Goal: Task Accomplishment & Management: Use online tool/utility

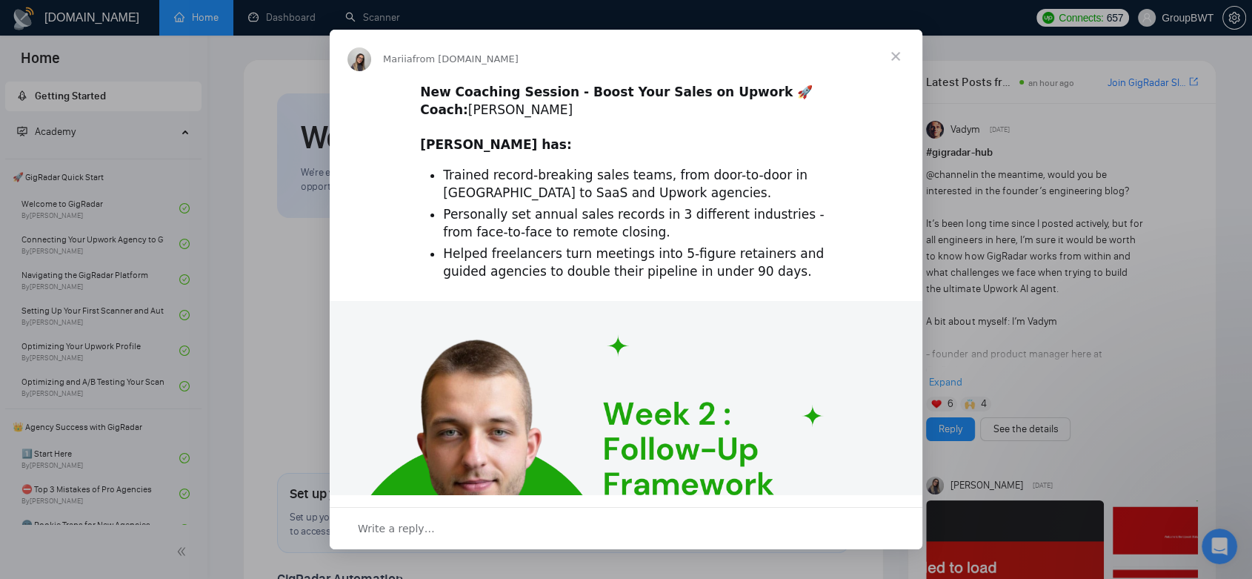
click at [894, 54] on span "Close" at bounding box center [895, 56] width 53 height 53
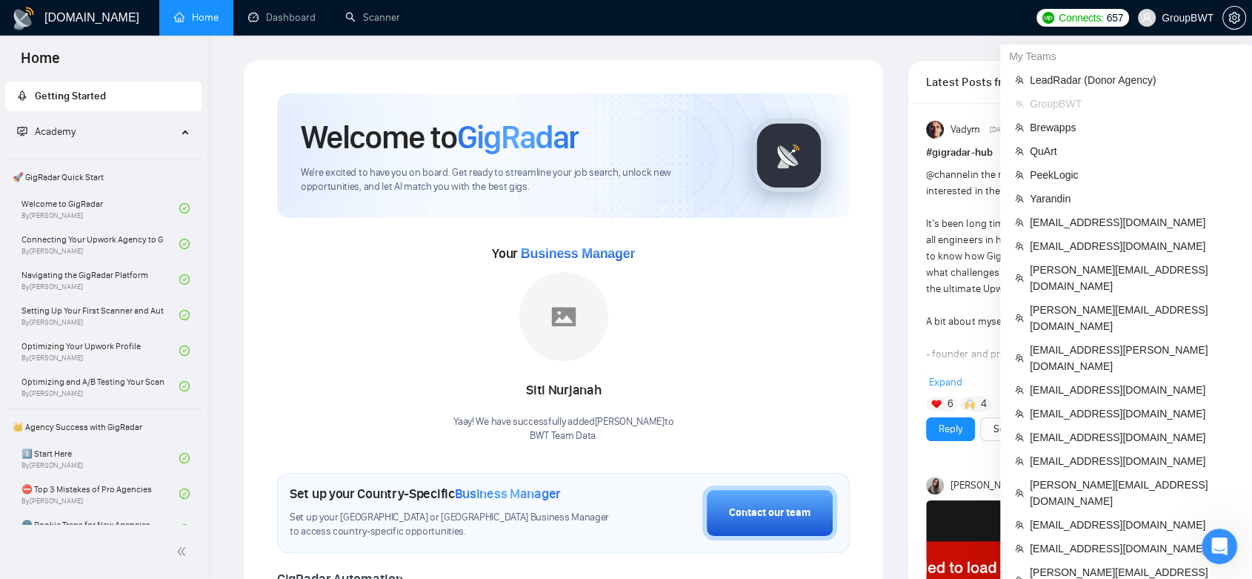
click at [1191, 18] on span "GroupBWT" at bounding box center [1188, 18] width 52 height 0
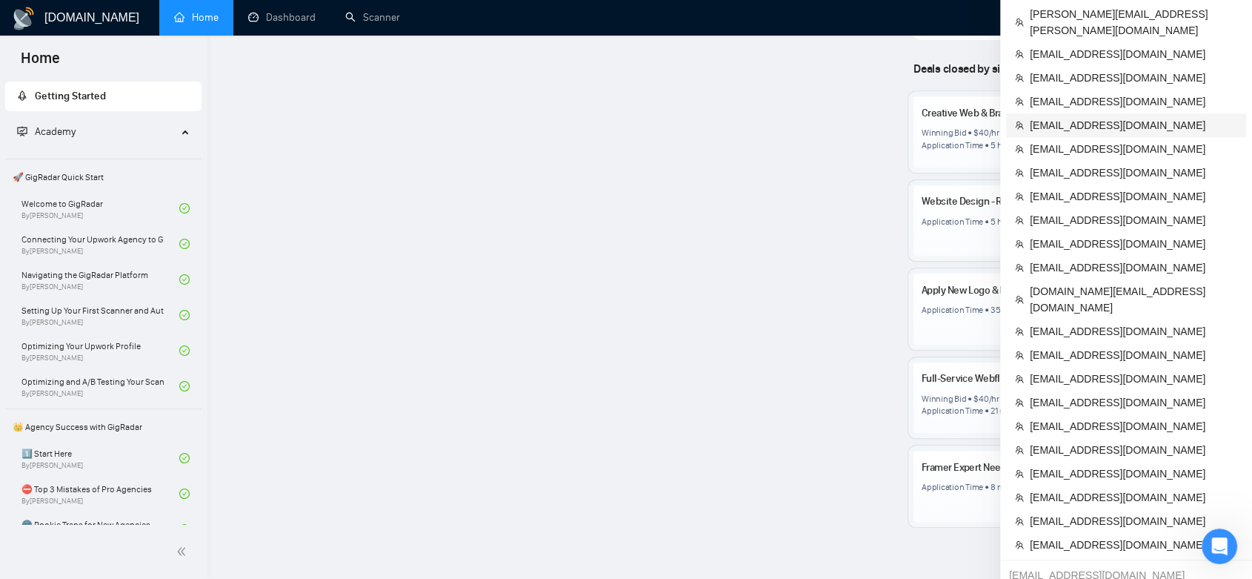
scroll to position [1220, 0]
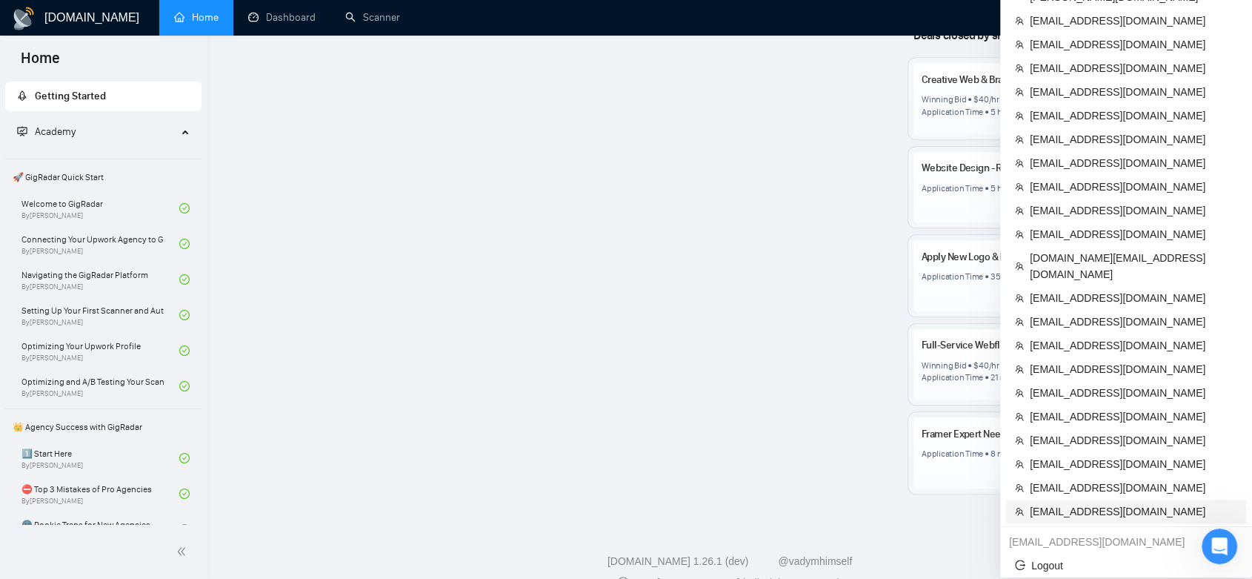
click at [1123, 503] on span "[EMAIL_ADDRESS][DOMAIN_NAME]" at bounding box center [1133, 511] width 207 height 16
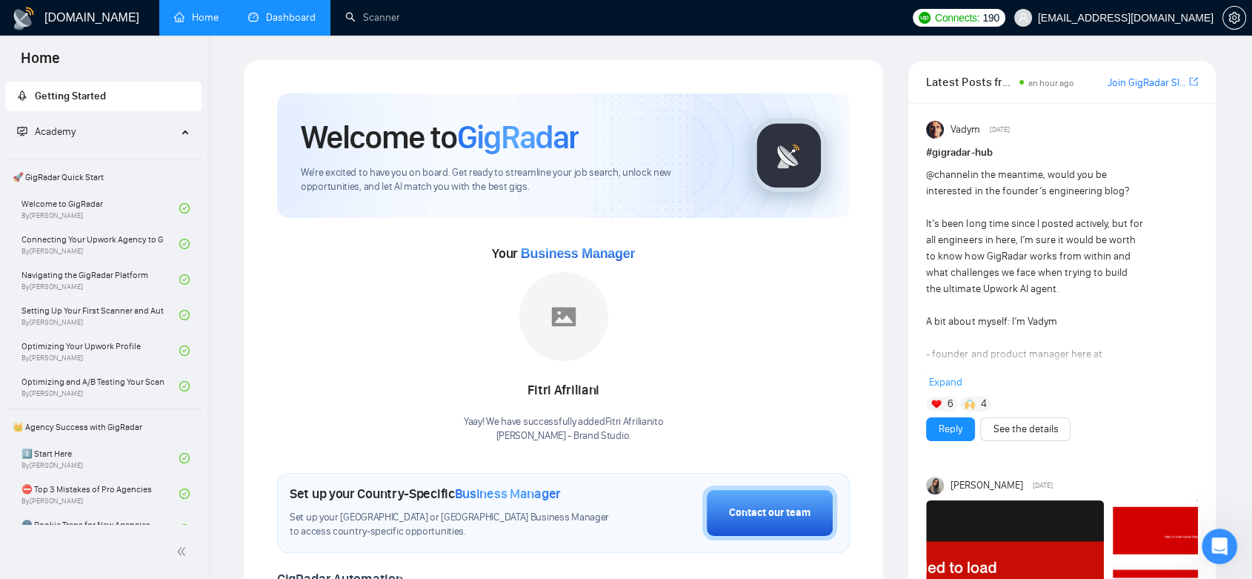
click at [305, 11] on link "Dashboard" at bounding box center [281, 17] width 67 height 13
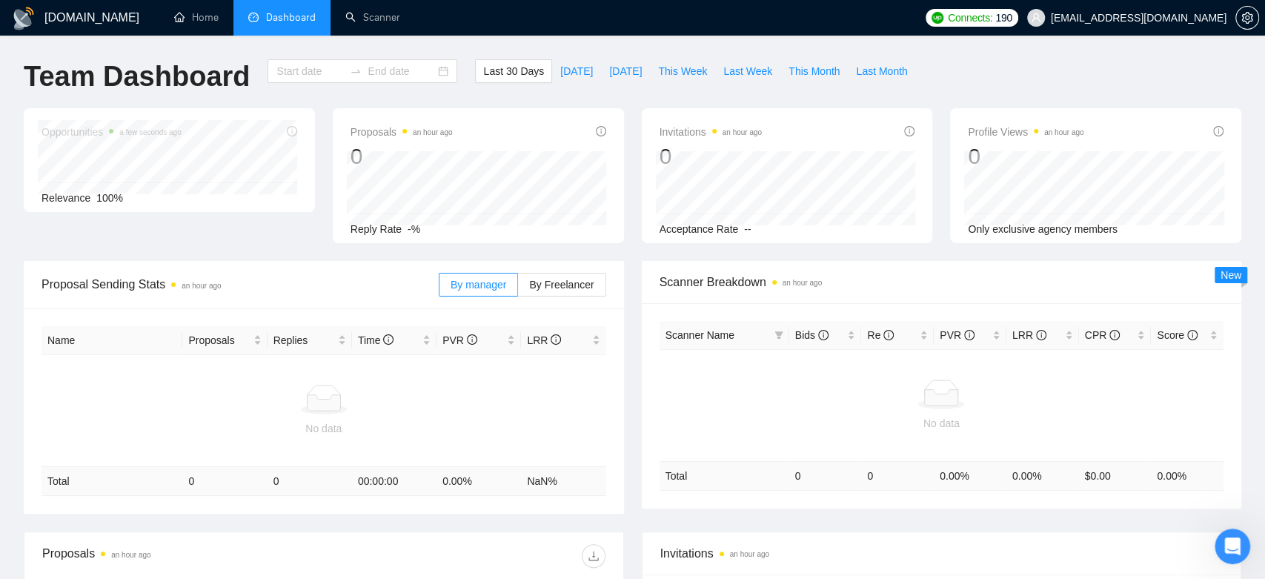
type input "[DATE]"
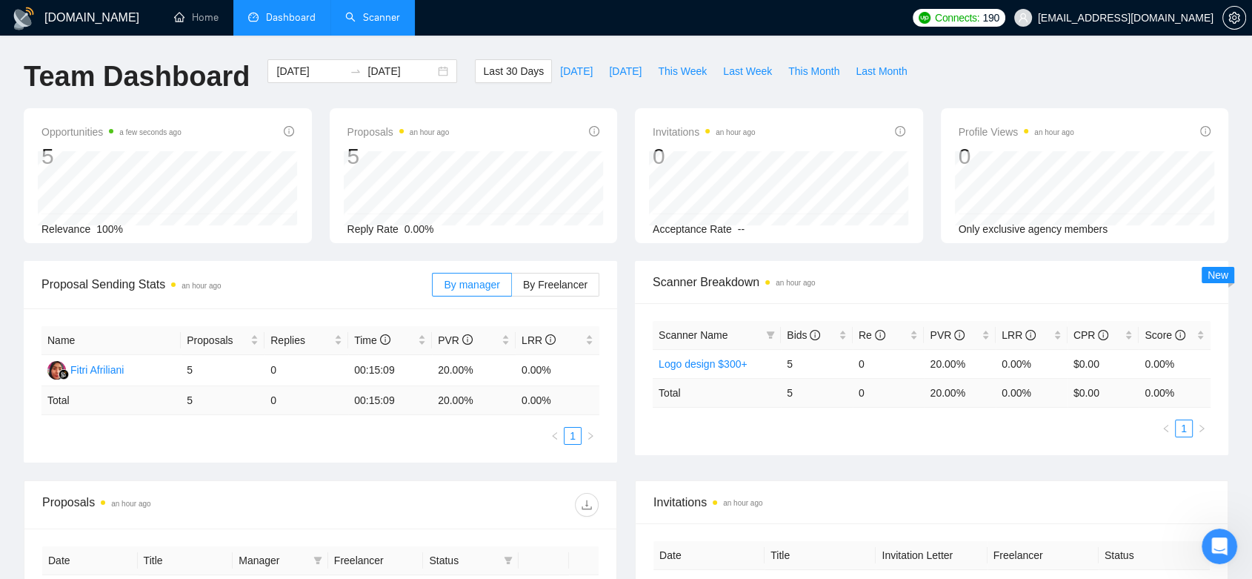
click at [387, 17] on link "Scanner" at bounding box center [372, 17] width 55 height 13
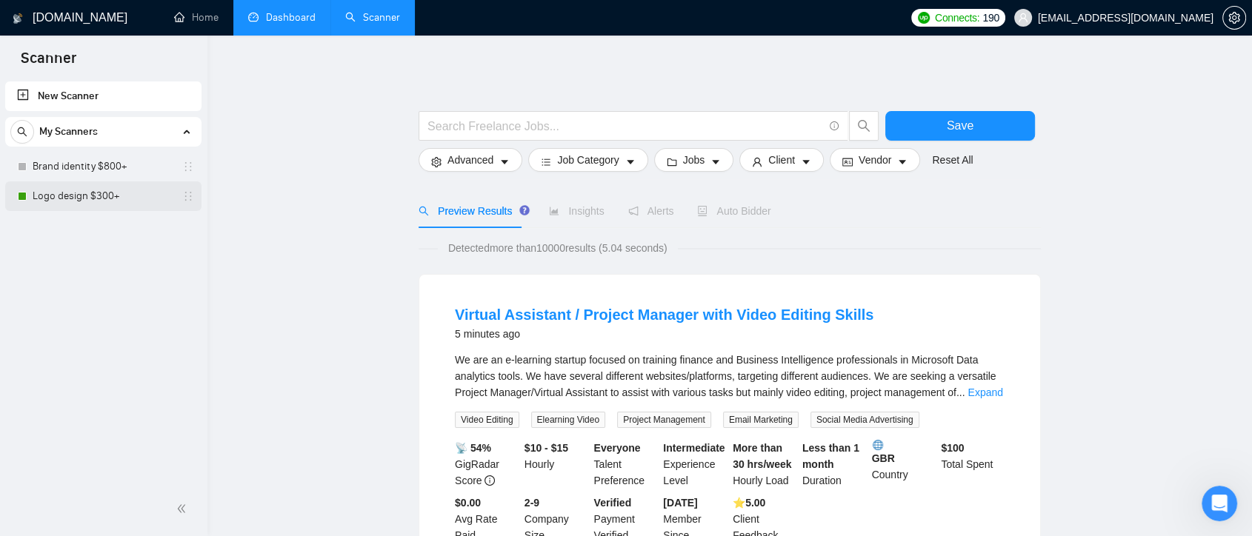
click at [115, 206] on link "Logo design $300+" at bounding box center [103, 197] width 141 height 30
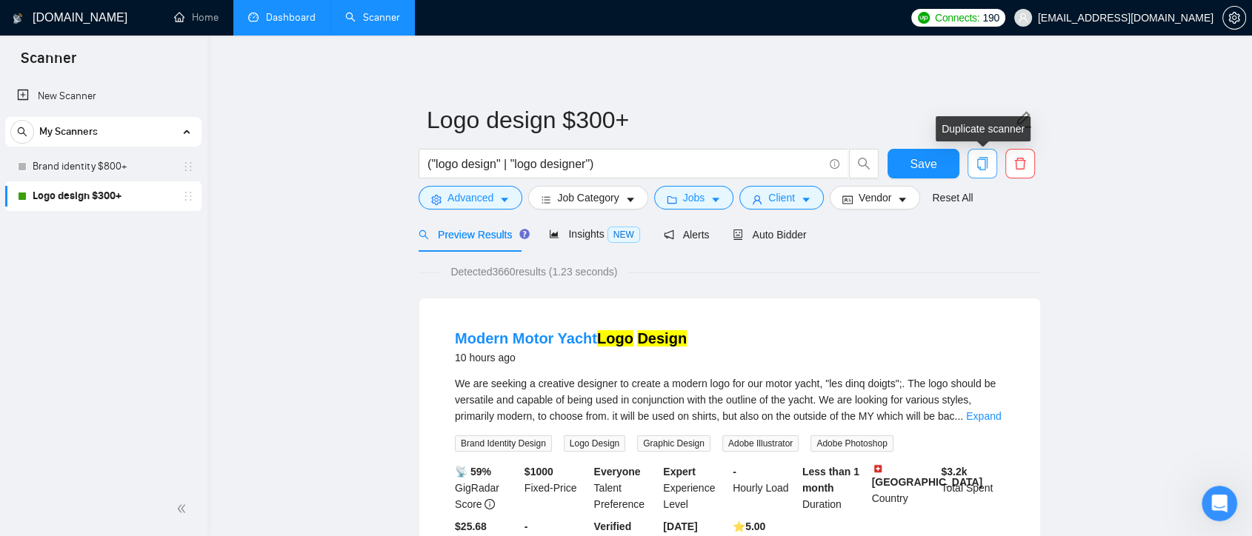
click at [981, 172] on button "button" at bounding box center [983, 164] width 30 height 30
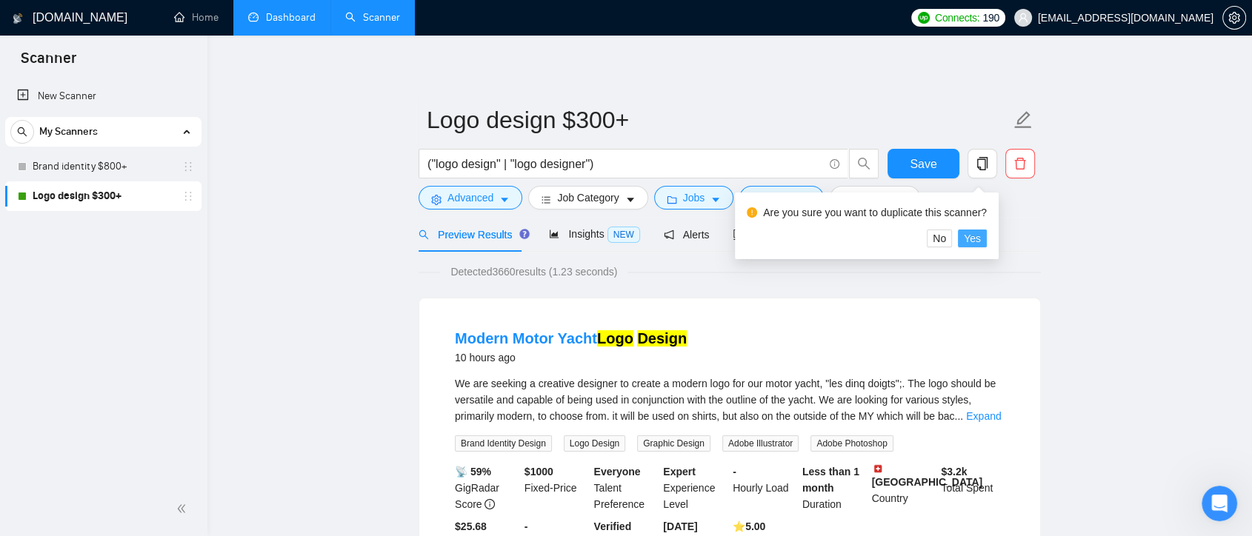
click at [966, 235] on span "Yes" at bounding box center [972, 238] width 17 height 16
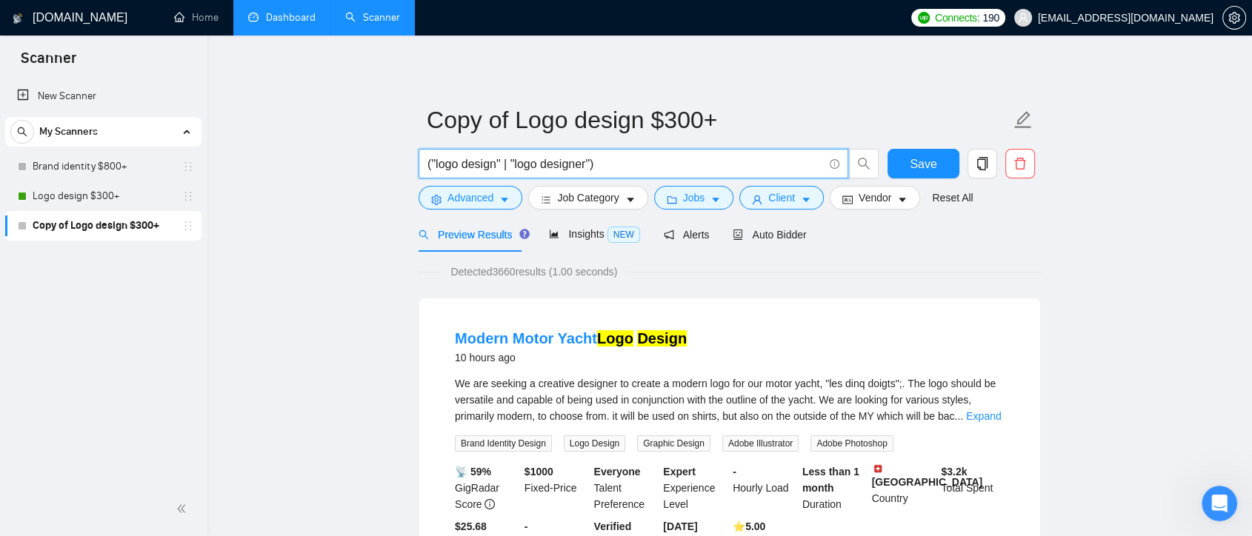
drag, startPoint x: 639, startPoint y: 171, endPoint x: 410, endPoint y: 175, distance: 229.0
paste input "Logo*"
paste input "# Loremips do sitametc adi elit seddoe temporinc / utlabo etdo mag al enim ad m…"
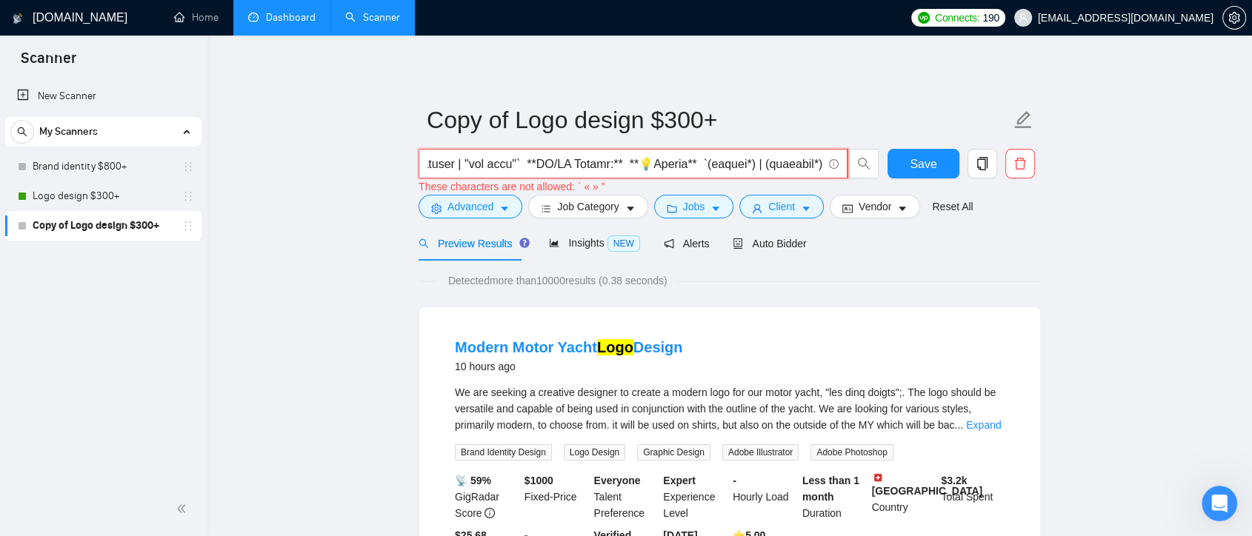
scroll to position [0, 21837]
drag, startPoint x: 480, startPoint y: 169, endPoint x: 665, endPoint y: 164, distance: 185.3
click at [665, 164] on input "text" at bounding box center [625, 164] width 395 height 19
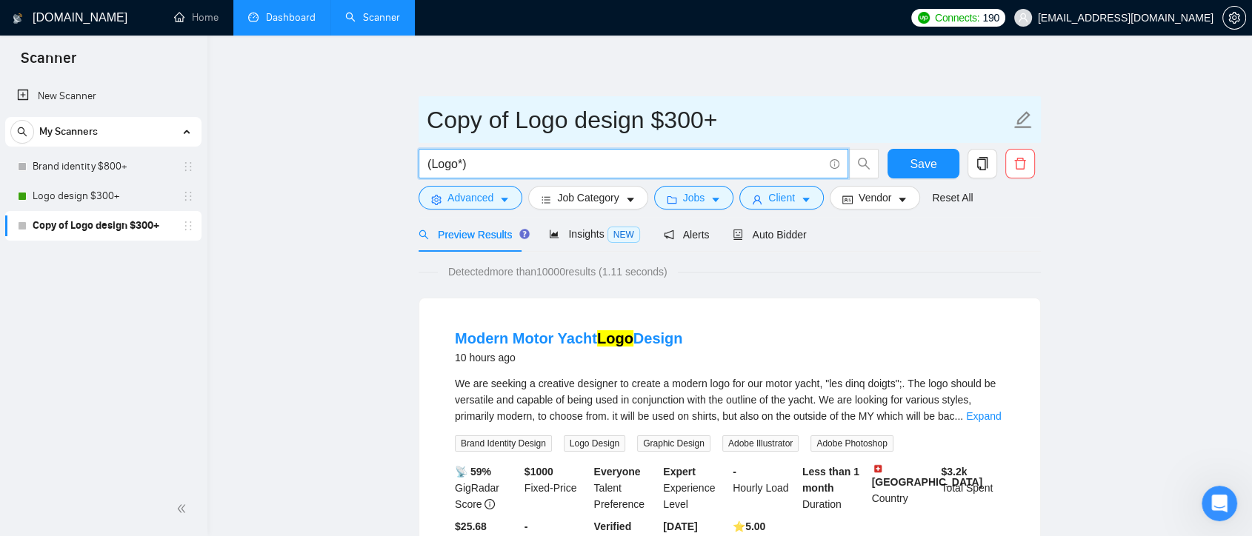
paste input "(design*) | (redesign*) | "re design" | "re - design""
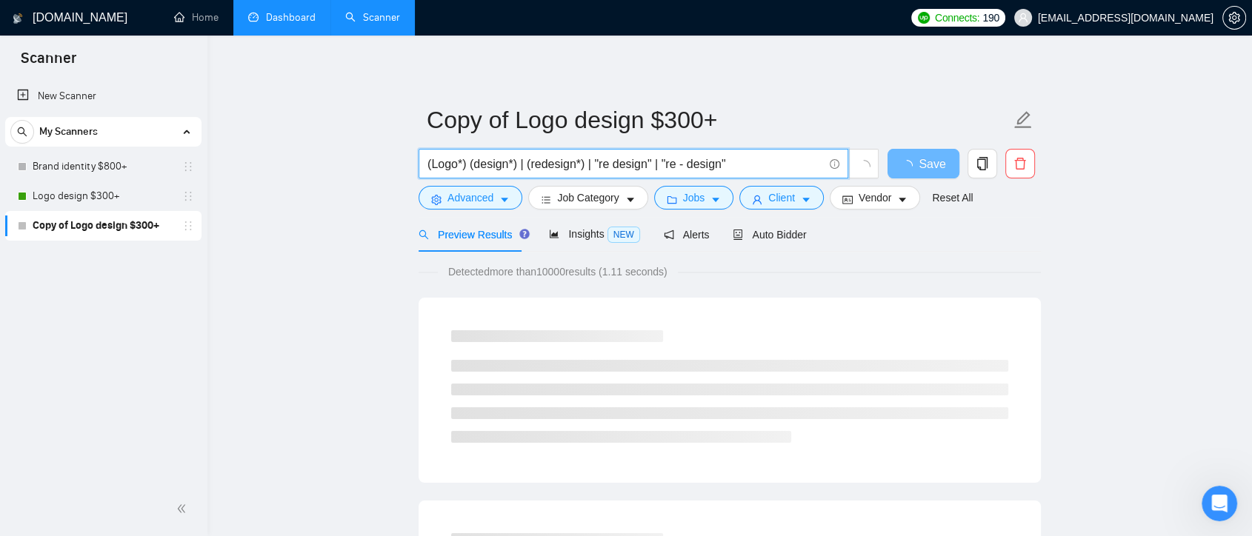
click at [469, 164] on input "(Logo*) (design*) | (redesign*) | "re design" | "re - design"" at bounding box center [626, 164] width 396 height 19
click at [736, 165] on input "(Logo*) ((design*) | (redesign*) | "re design" | "re - design"" at bounding box center [626, 164] width 396 height 19
type input "(Logo*) ((design*) | (redesign*) | "re design" | "re - design")"
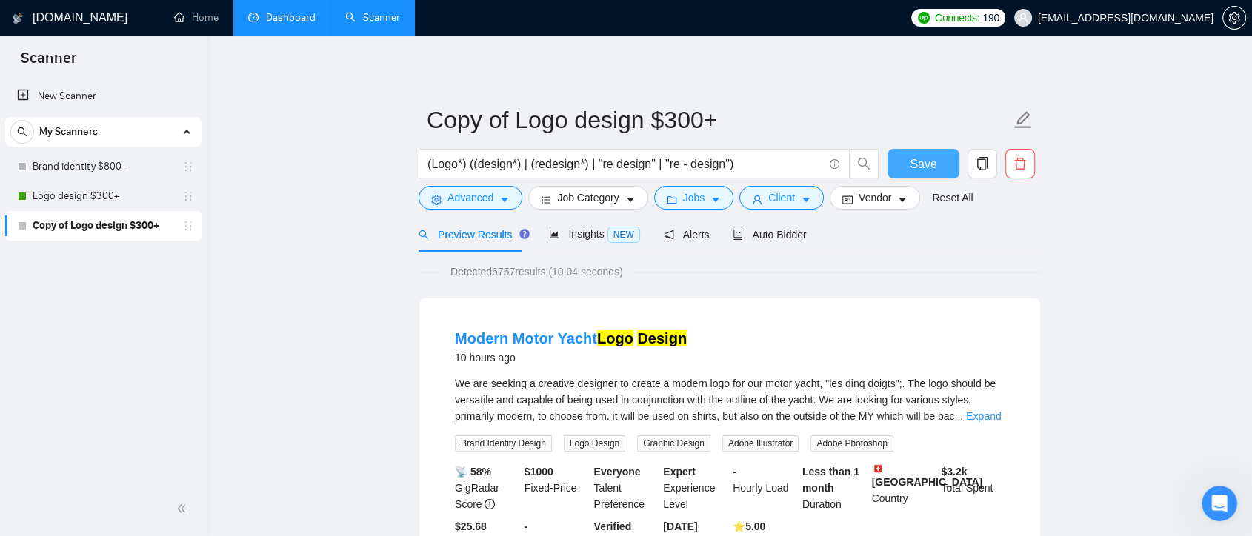
click at [925, 167] on span "Save" at bounding box center [923, 164] width 27 height 19
click at [576, 228] on span "Insights NEW" at bounding box center [594, 234] width 90 height 12
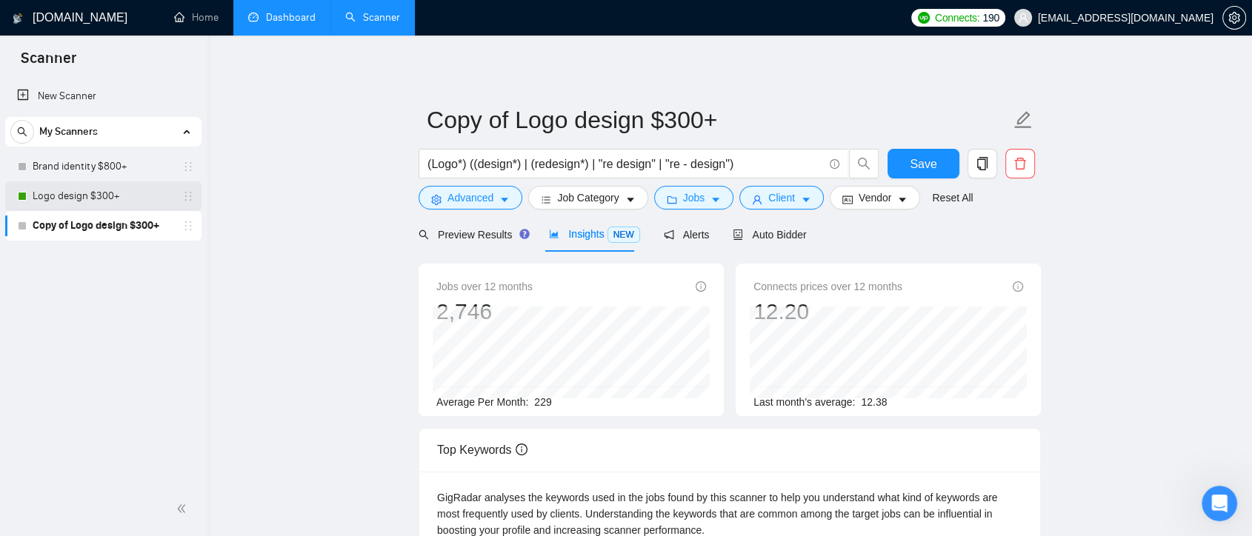
click at [85, 193] on link "Logo design $300+" at bounding box center [103, 197] width 141 height 30
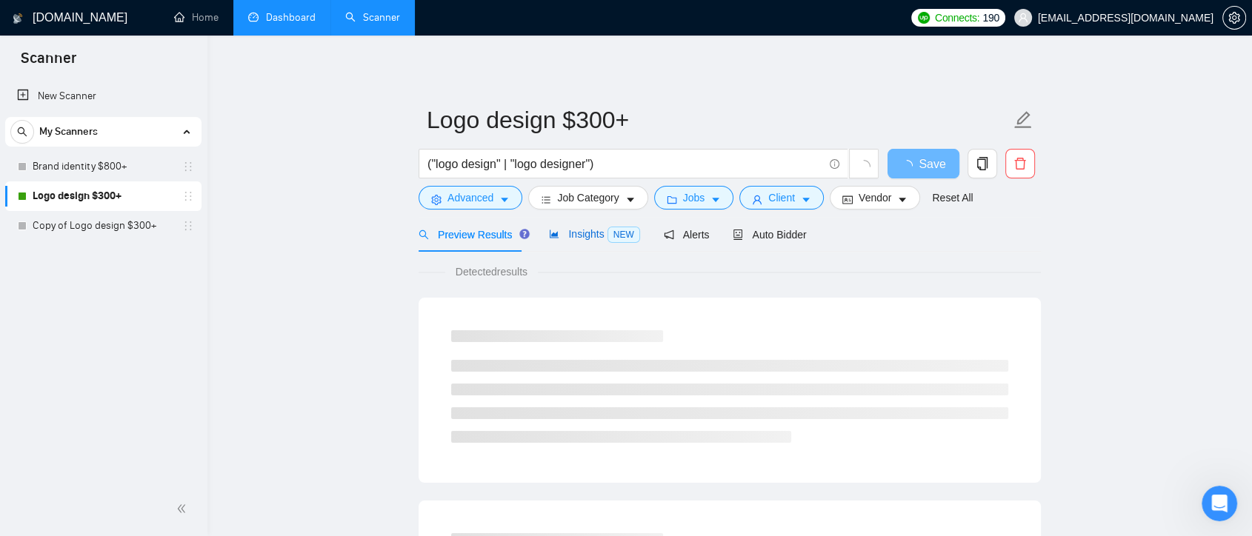
click at [576, 233] on span "Insights NEW" at bounding box center [594, 234] width 90 height 12
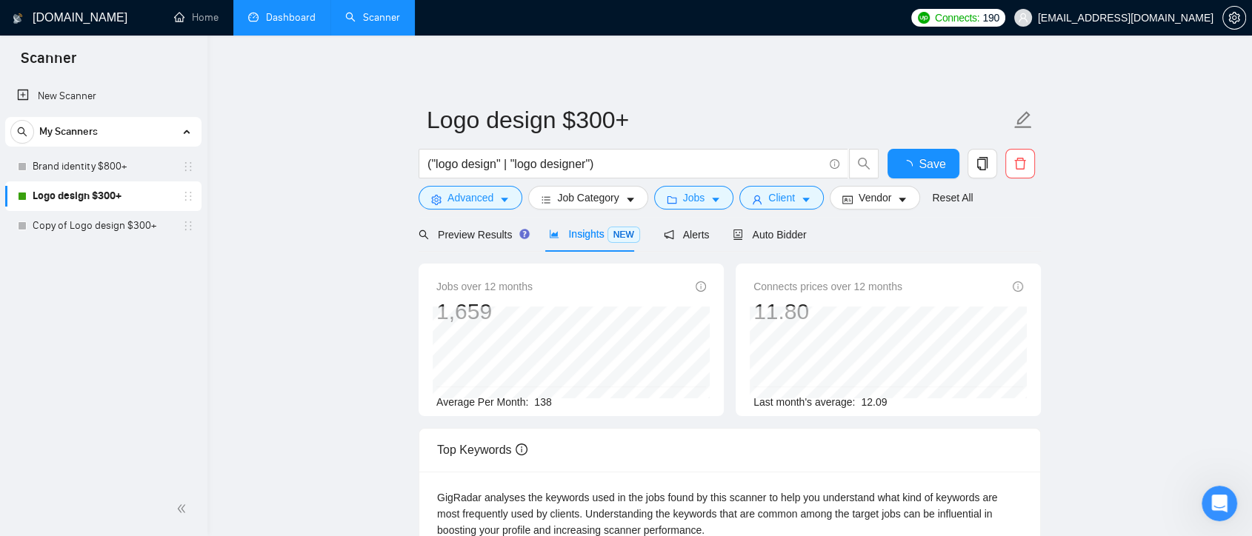
click at [576, 233] on span "Insights NEW" at bounding box center [594, 234] width 90 height 12
click at [149, 225] on link "Copy of Logo design $300+" at bounding box center [103, 226] width 141 height 30
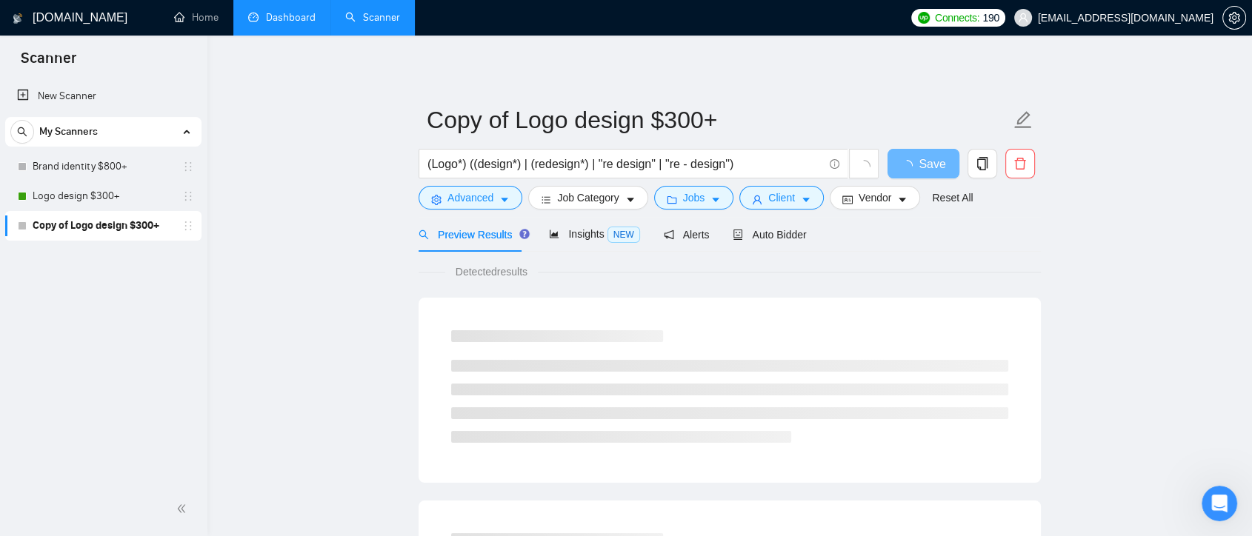
click at [485, 234] on span "Preview Results" at bounding box center [472, 235] width 107 height 12
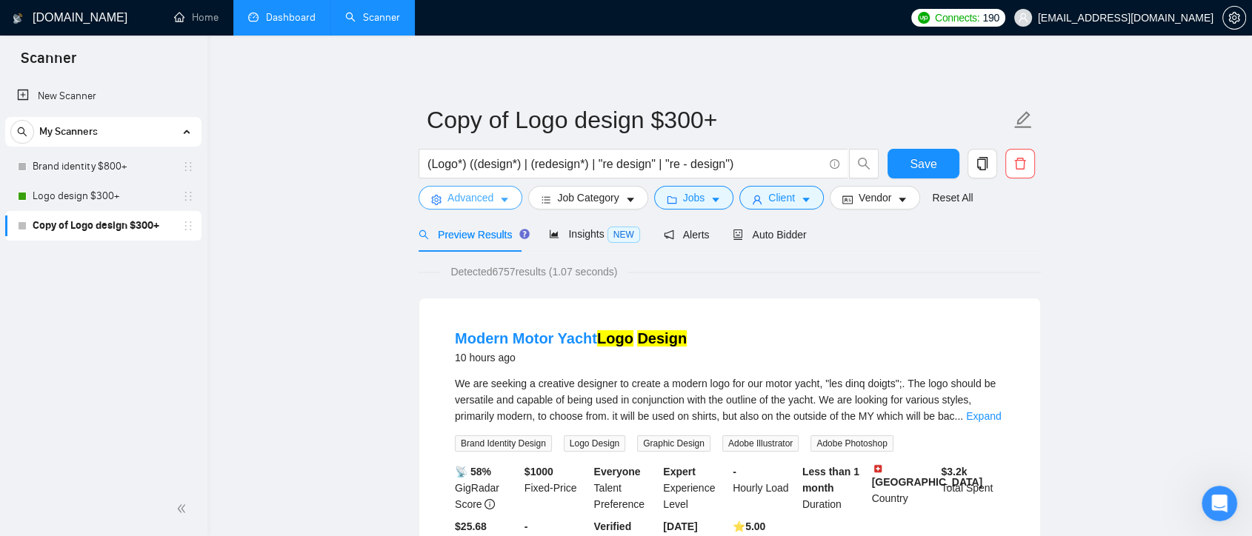
click at [497, 196] on button "Advanced" at bounding box center [471, 198] width 104 height 24
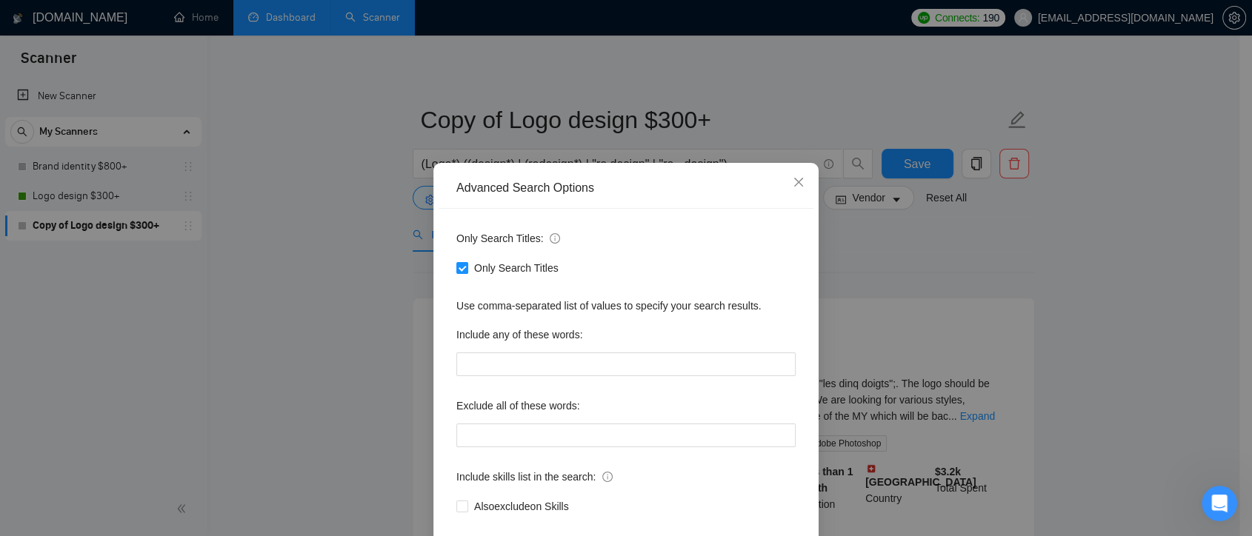
scroll to position [80, 0]
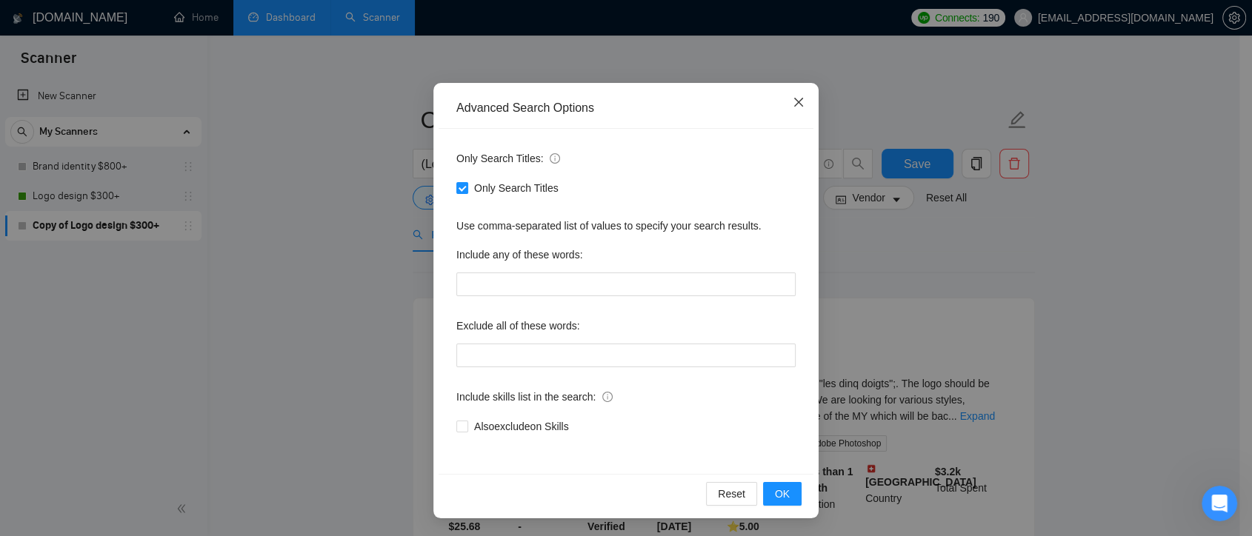
click at [788, 110] on span "Close" at bounding box center [799, 103] width 40 height 40
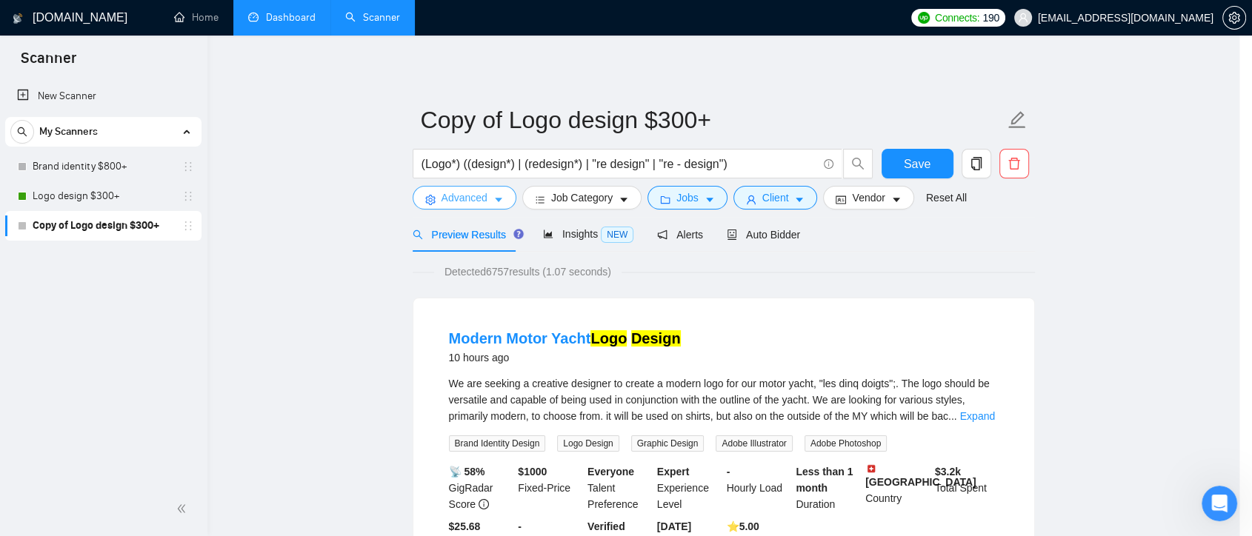
scroll to position [0, 0]
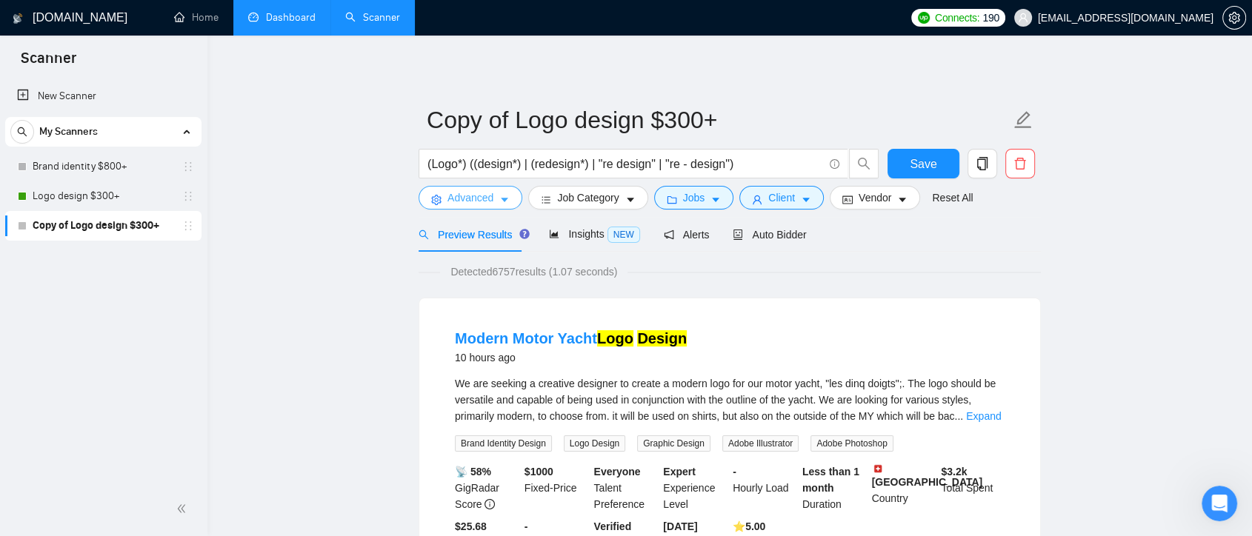
click at [490, 203] on span "Advanced" at bounding box center [471, 198] width 46 height 16
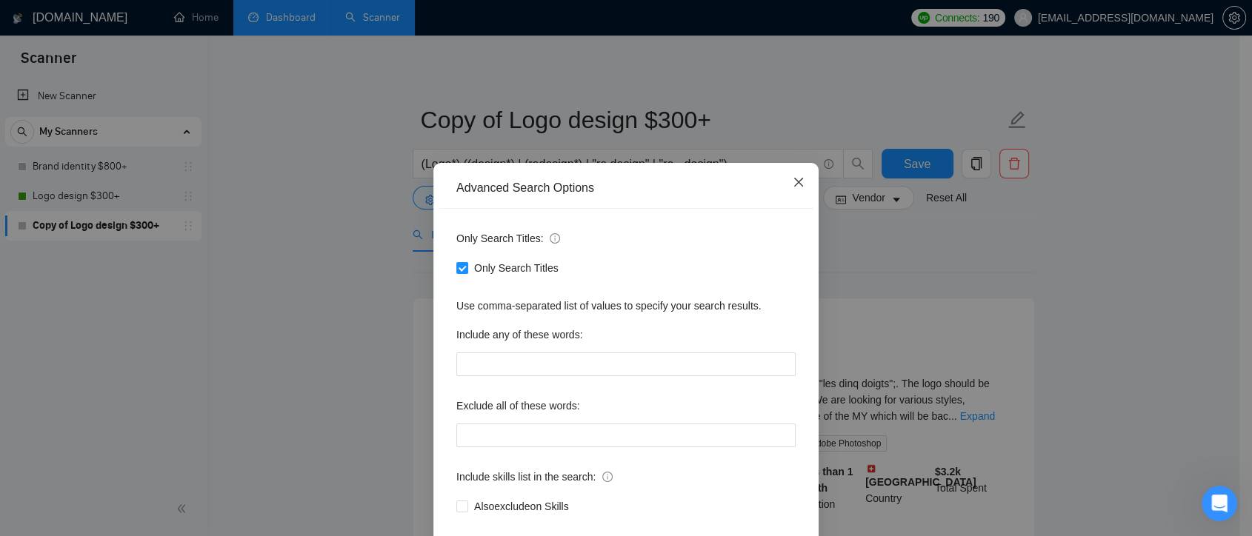
click at [793, 188] on icon "close" at bounding box center [799, 182] width 12 height 12
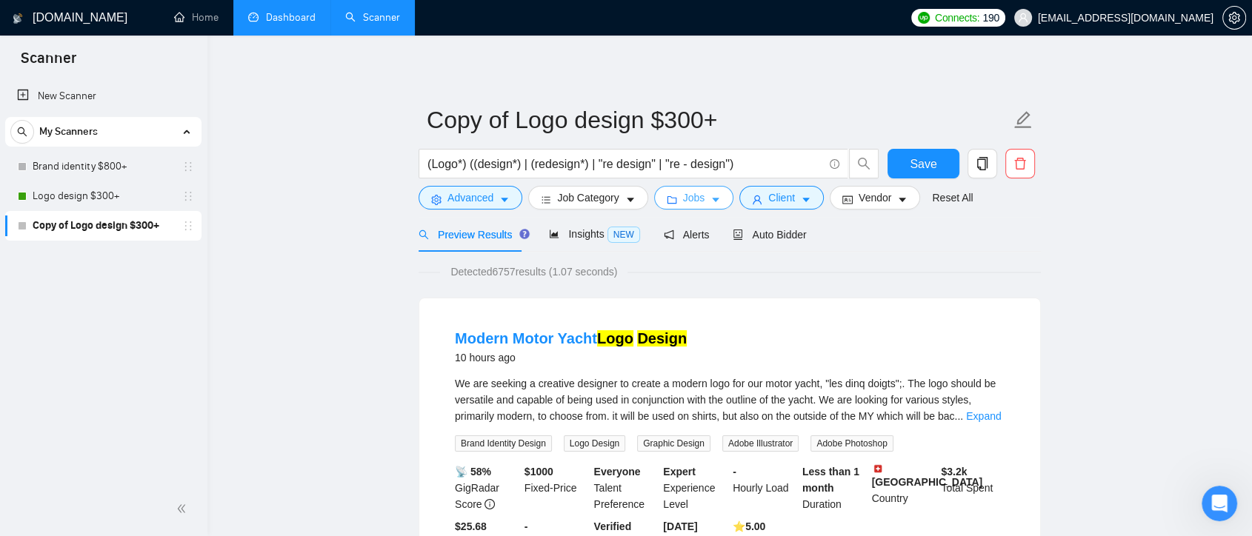
click at [711, 203] on icon "caret-down" at bounding box center [716, 200] width 10 height 10
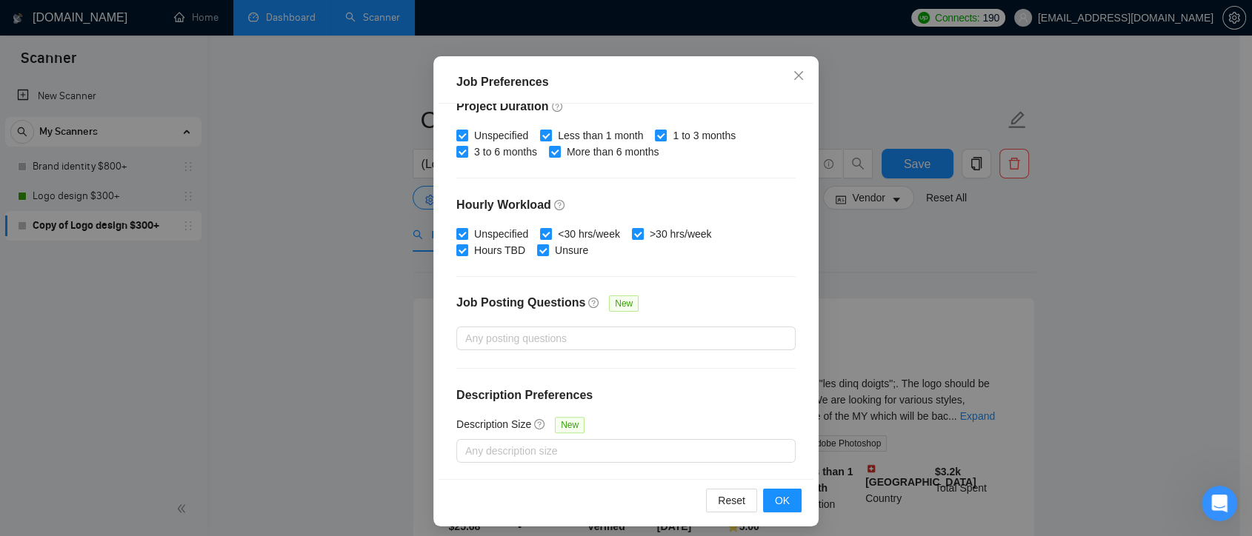
scroll to position [102, 0]
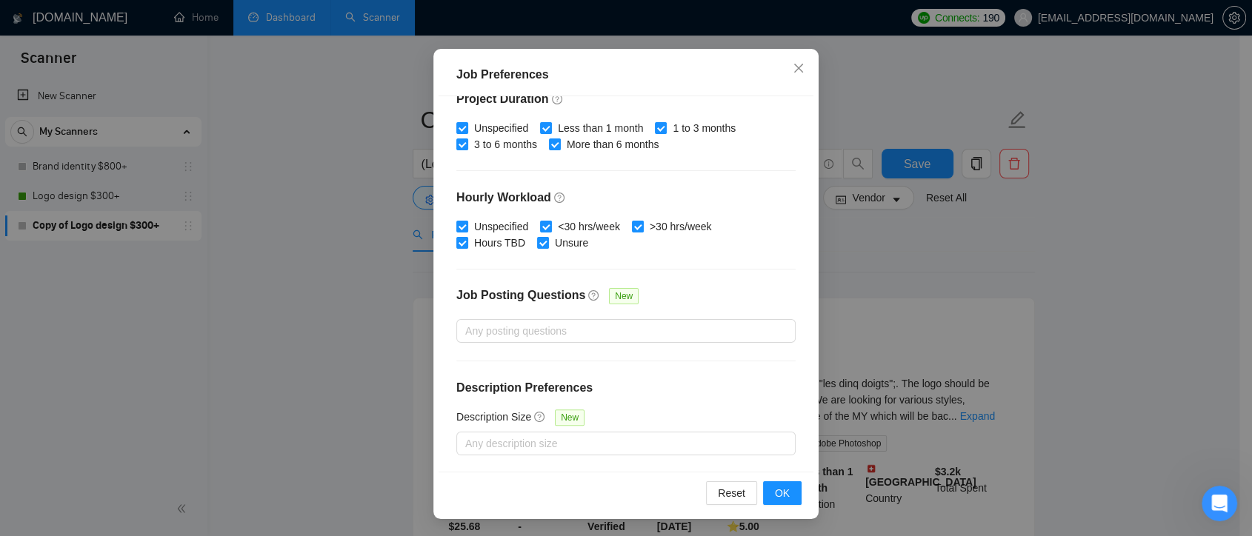
click at [942, 268] on div "Job Preferences Budget Project Type All Fixed Price Hourly Rate Fixed Price Bud…" at bounding box center [626, 268] width 1252 height 536
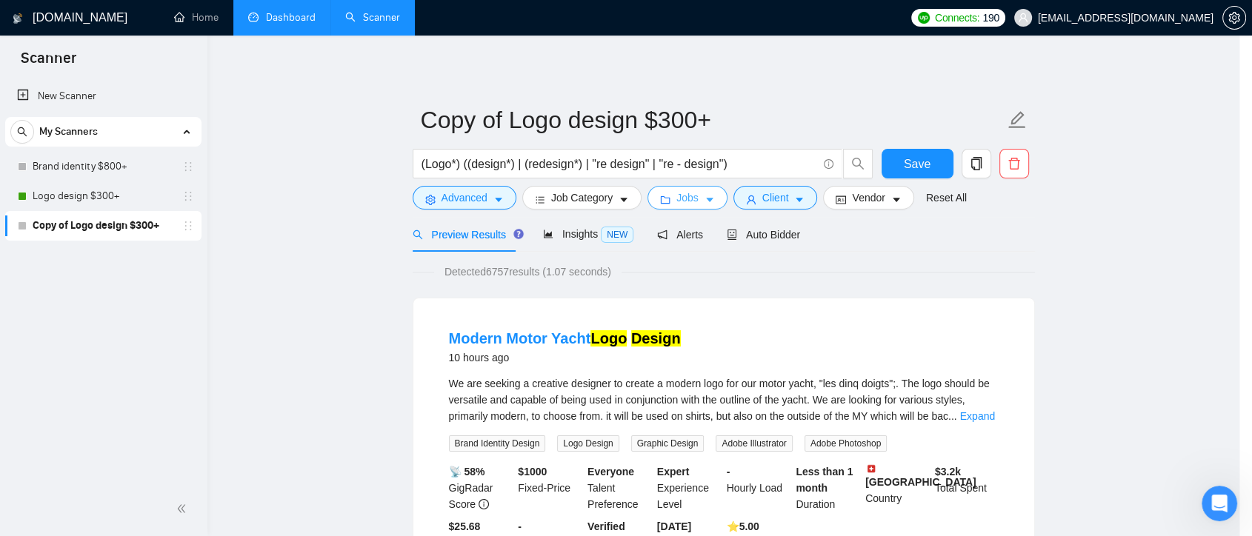
scroll to position [0, 0]
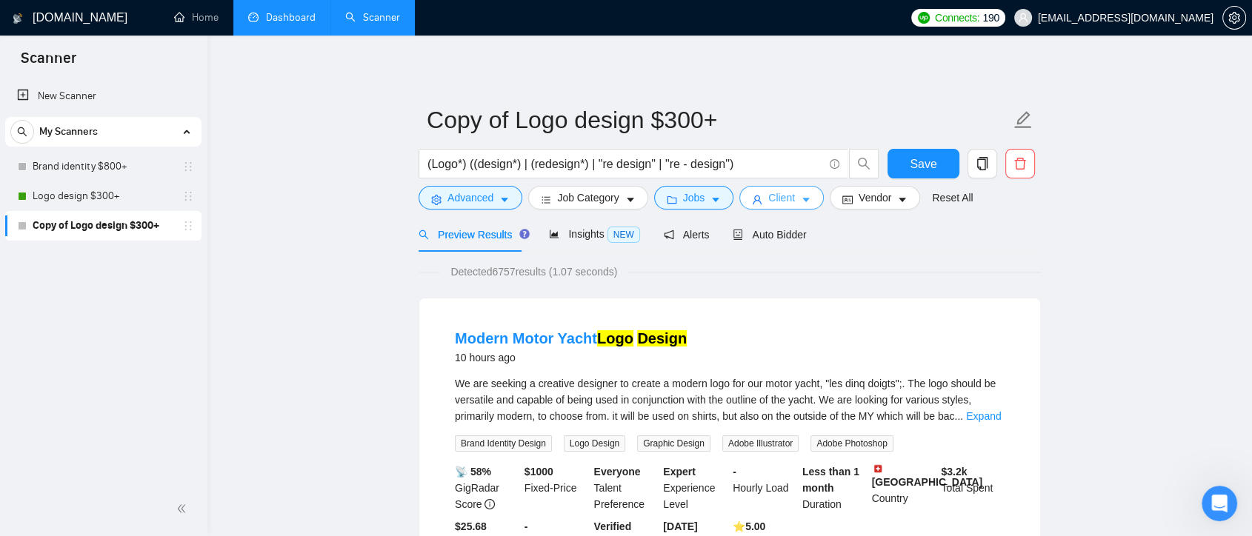
click at [796, 206] on button "Client" at bounding box center [781, 198] width 84 height 24
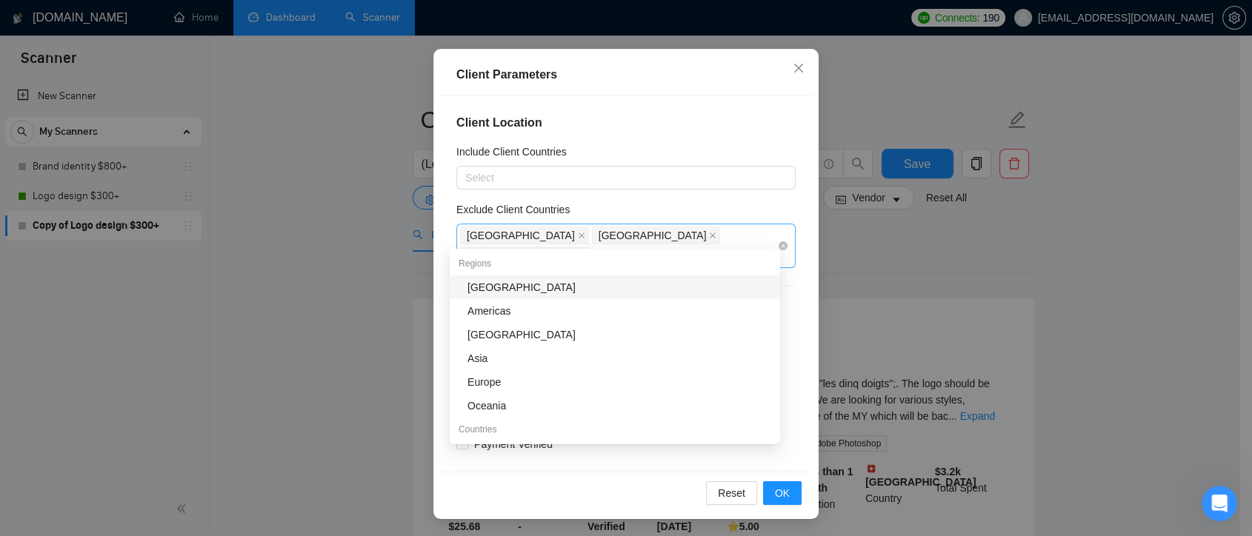
click at [670, 235] on div "[GEOGRAPHIC_DATA] [GEOGRAPHIC_DATA] [GEOGRAPHIC_DATA]" at bounding box center [618, 245] width 317 height 41
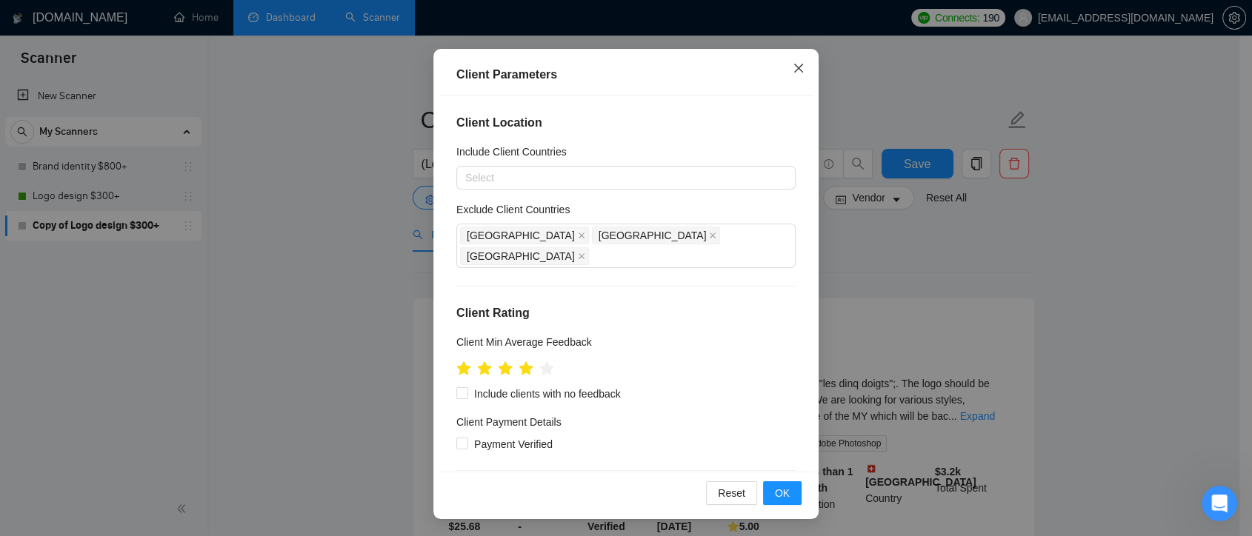
click at [798, 76] on span "Close" at bounding box center [799, 69] width 40 height 40
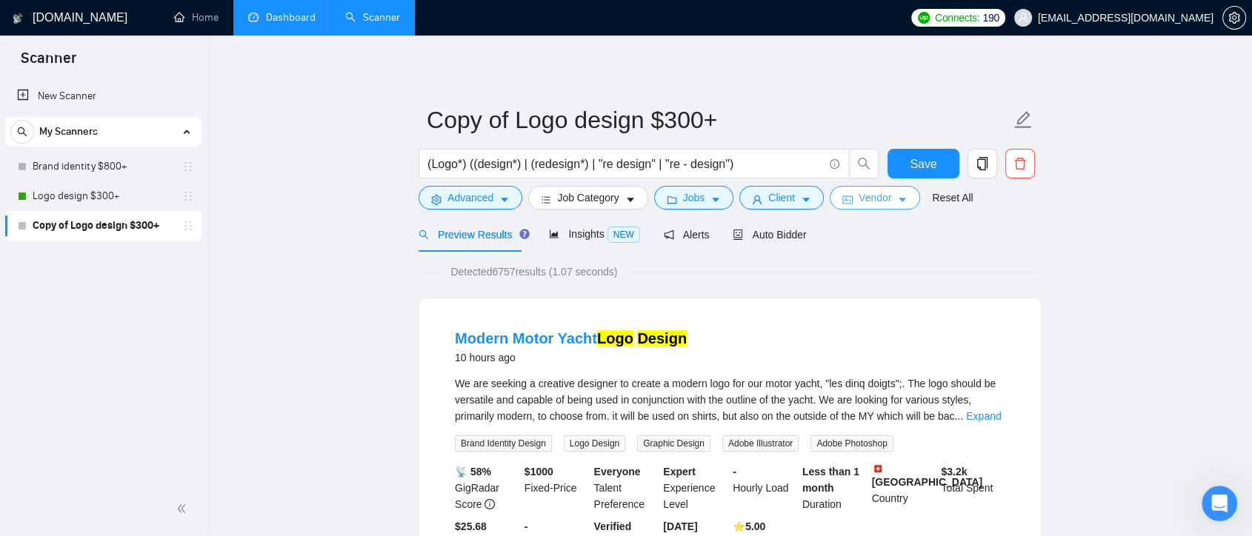
click at [888, 201] on button "Vendor" at bounding box center [875, 198] width 90 height 24
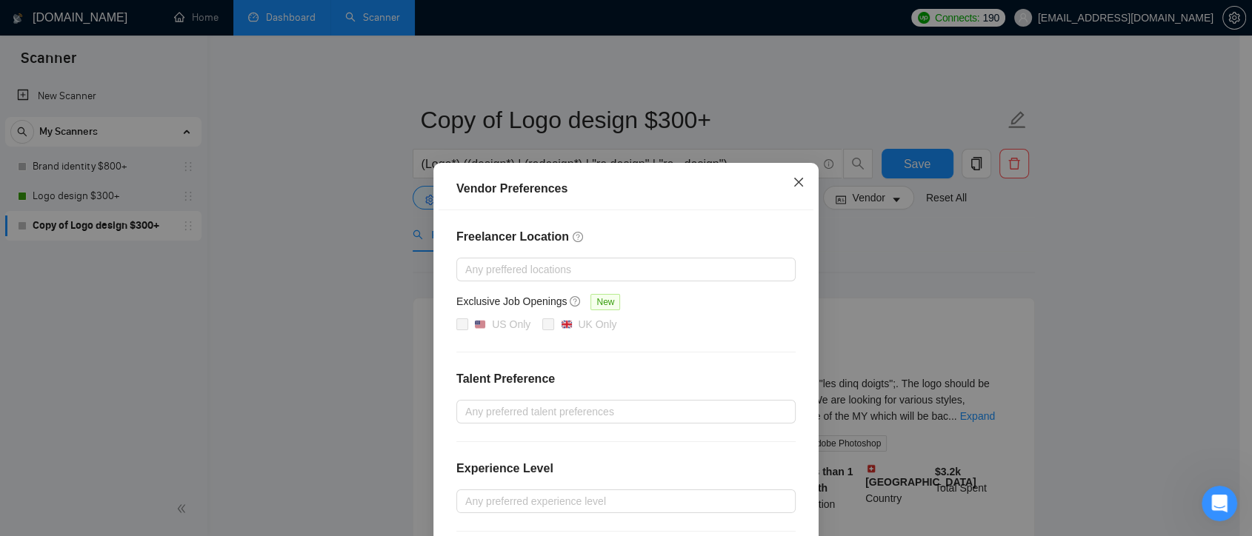
click at [793, 194] on span "Close" at bounding box center [799, 183] width 40 height 40
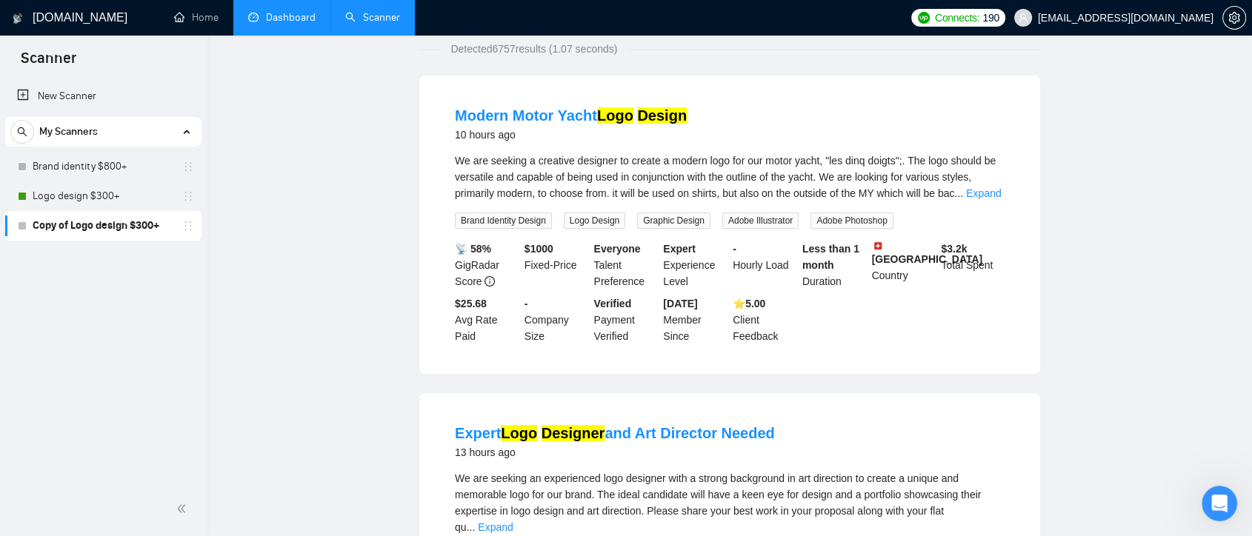
scroll to position [30, 0]
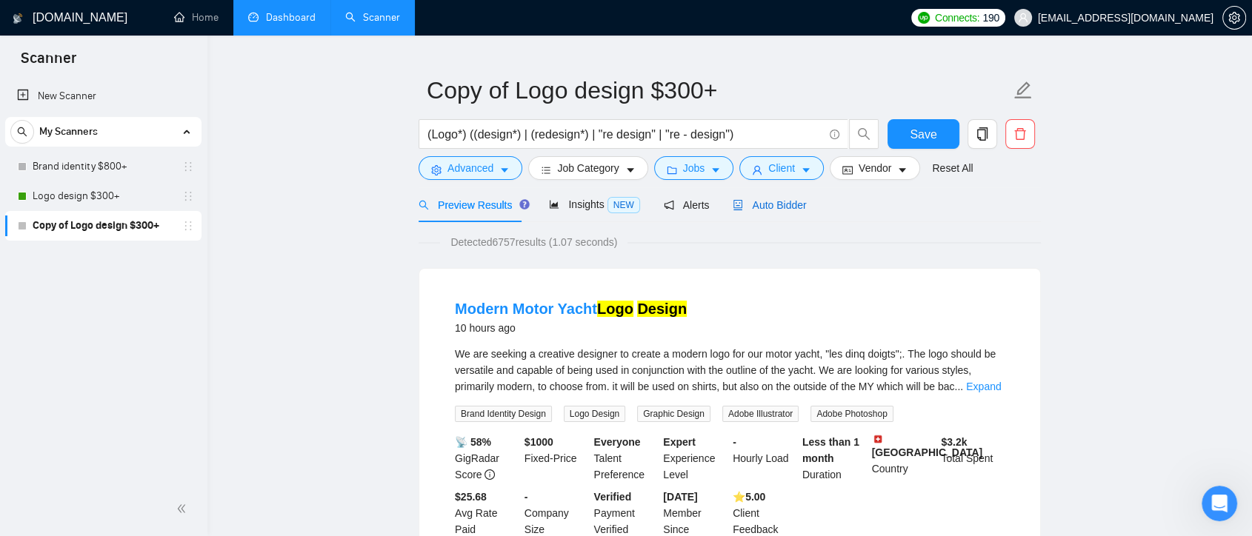
click at [777, 203] on span "Auto Bidder" at bounding box center [769, 205] width 73 height 12
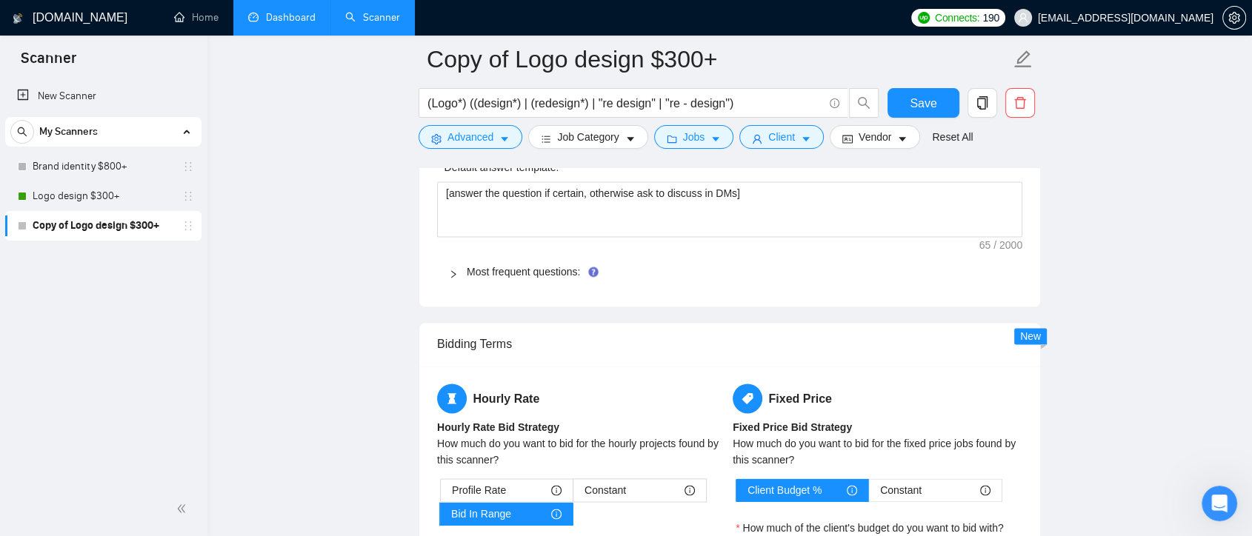
scroll to position [2085, 0]
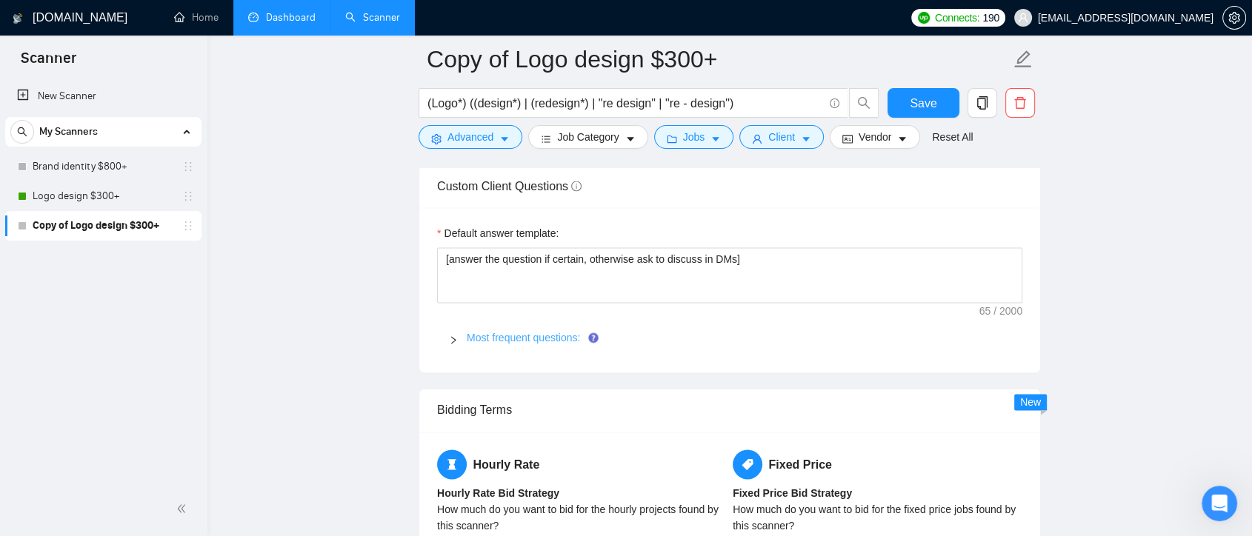
click at [534, 342] on link "Most frequent questions:" at bounding box center [523, 338] width 113 height 12
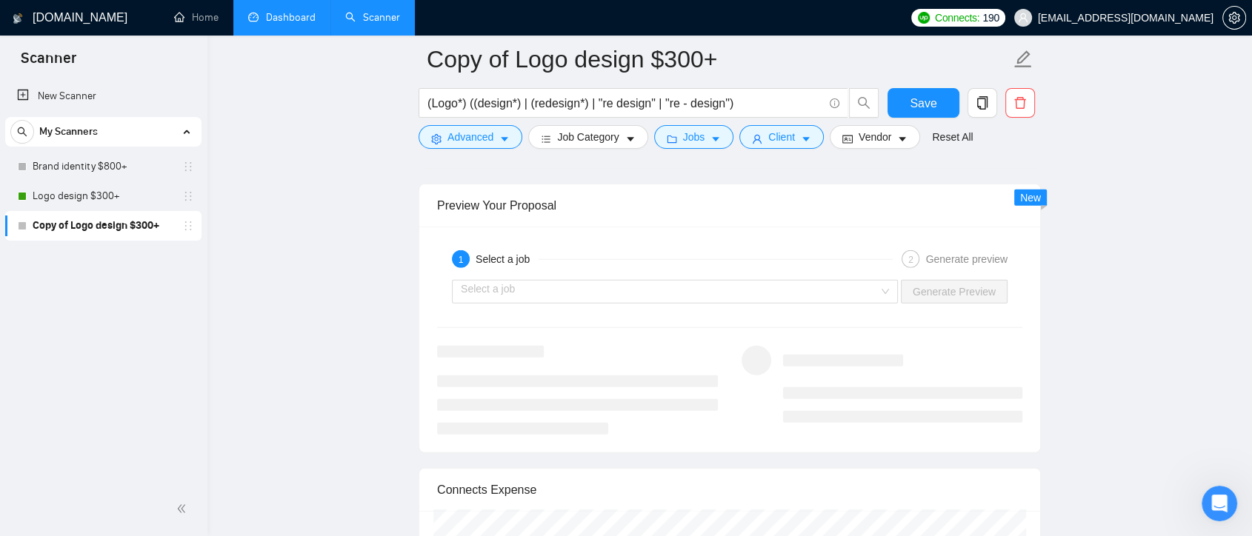
scroll to position [3996, 0]
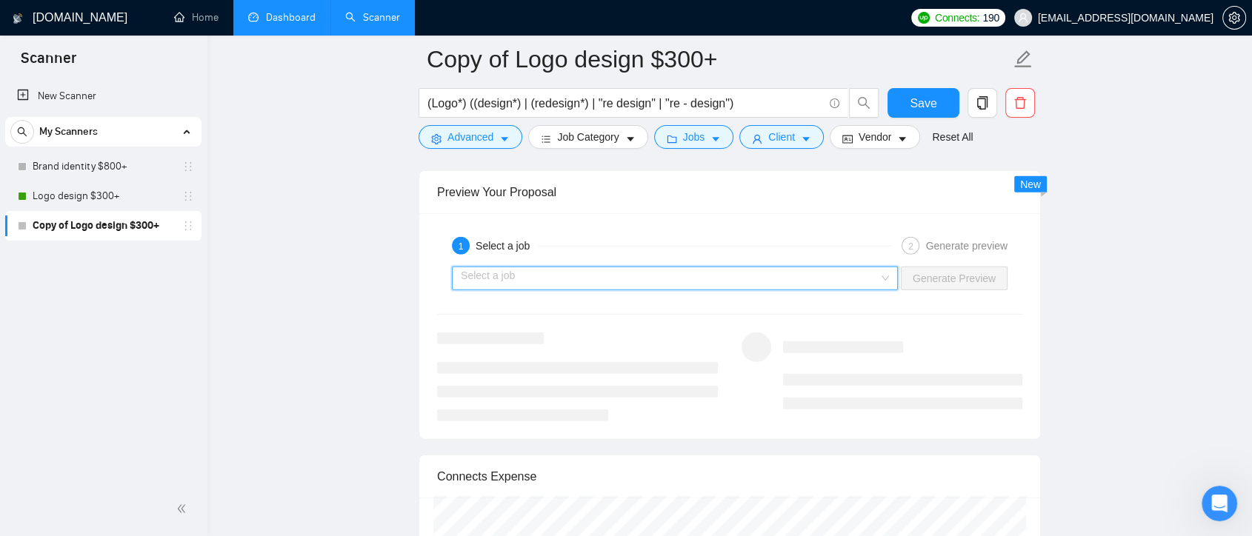
click at [831, 276] on input "search" at bounding box center [670, 278] width 418 height 22
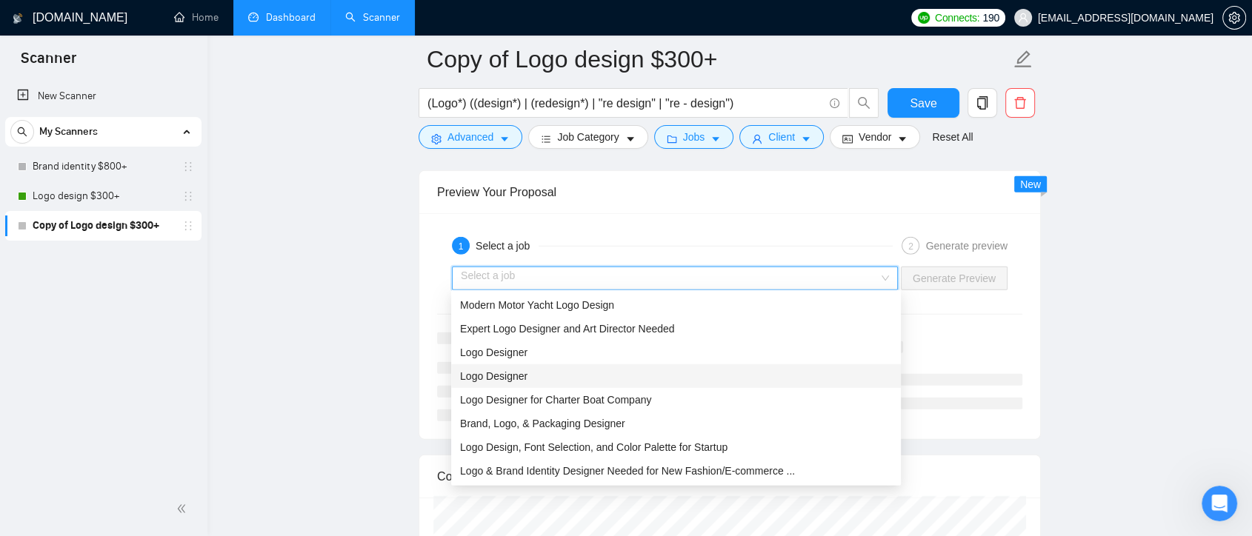
click at [698, 382] on div "Logo Designer" at bounding box center [676, 376] width 432 height 16
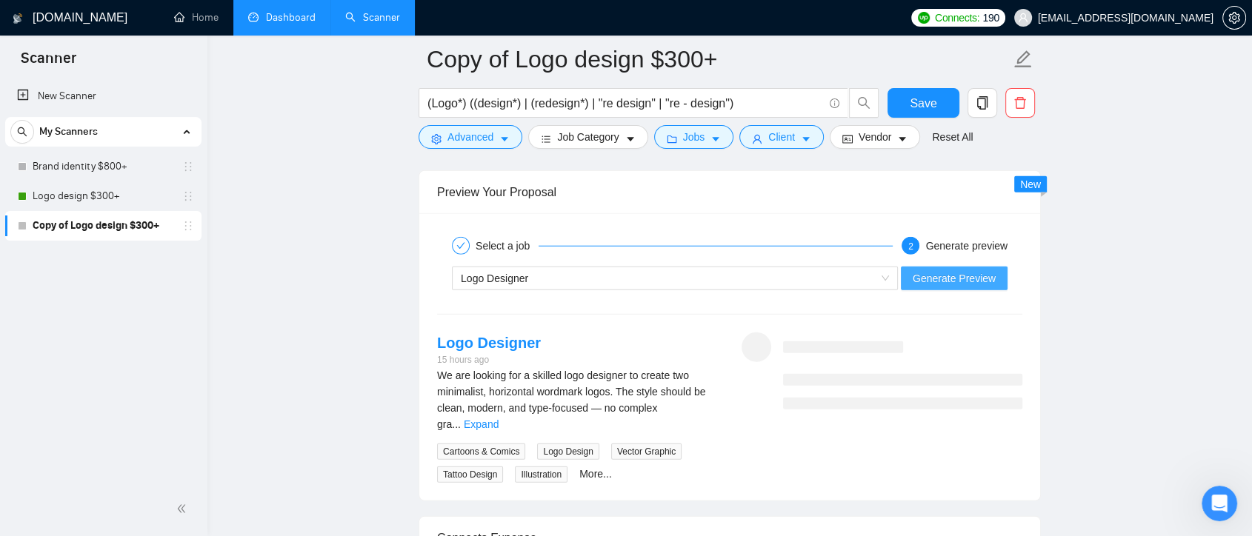
click at [1004, 276] on button "Generate Preview" at bounding box center [954, 279] width 107 height 24
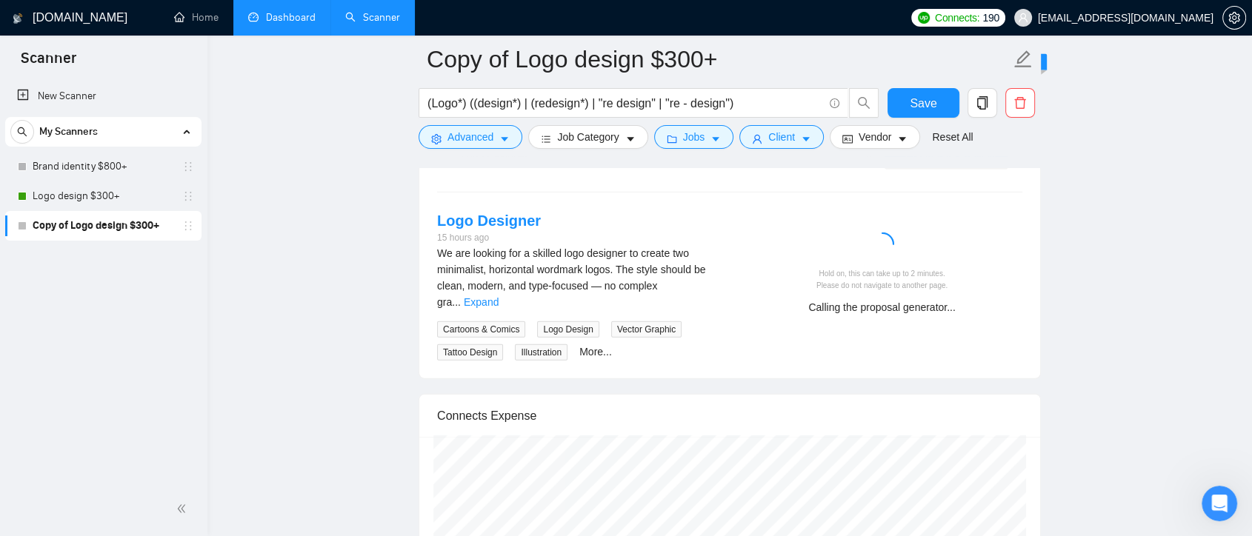
scroll to position [4126, 0]
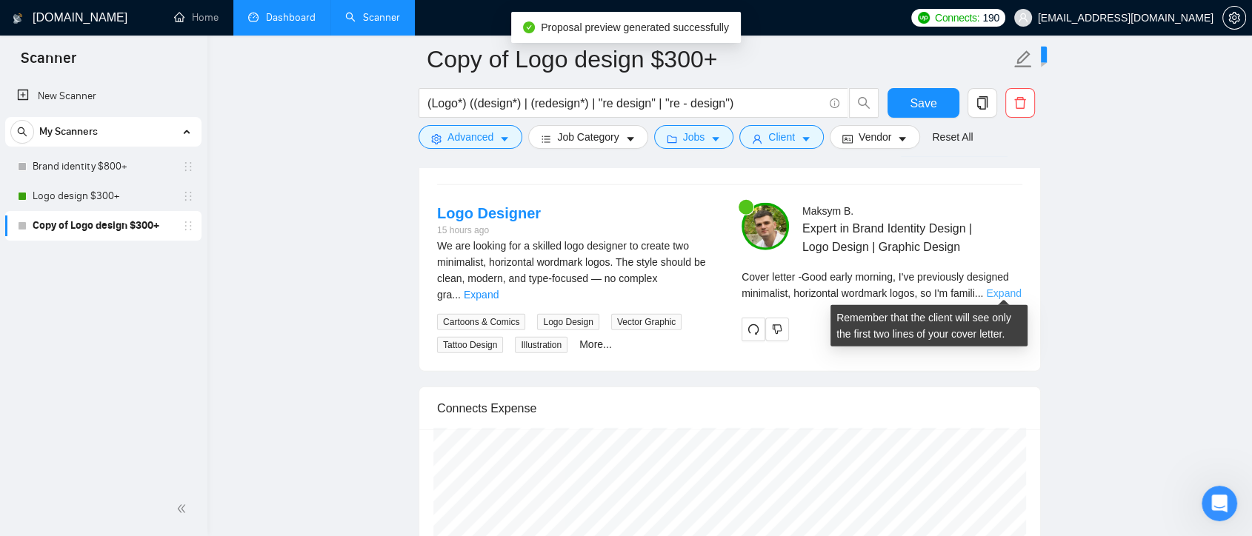
click at [996, 287] on link "Expand" at bounding box center [1003, 293] width 35 height 12
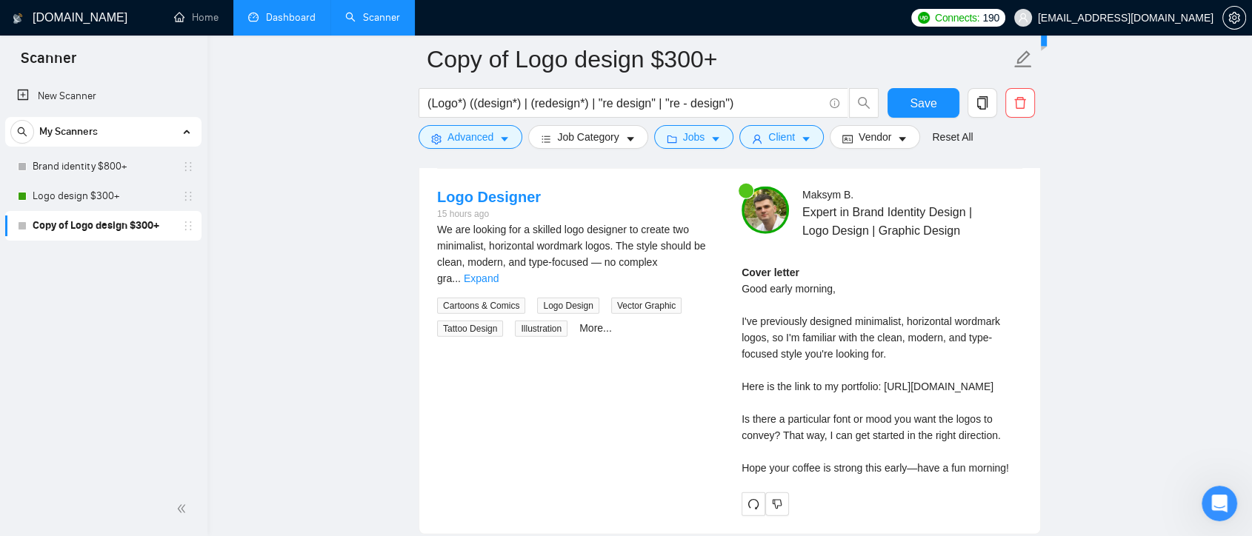
scroll to position [4134, 0]
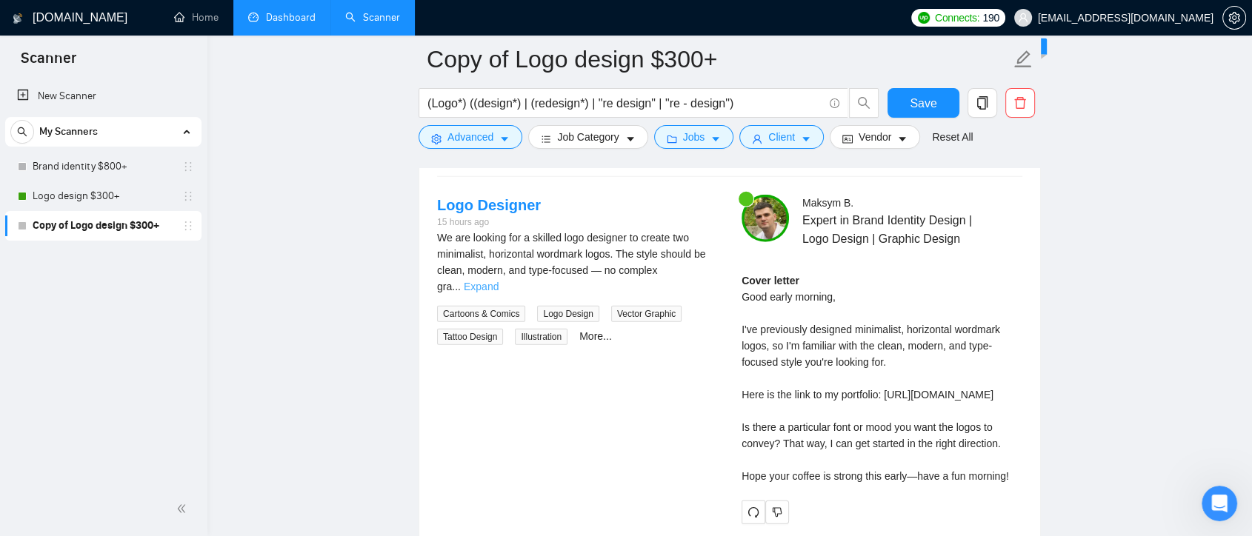
click at [499, 281] on link "Expand" at bounding box center [481, 287] width 35 height 12
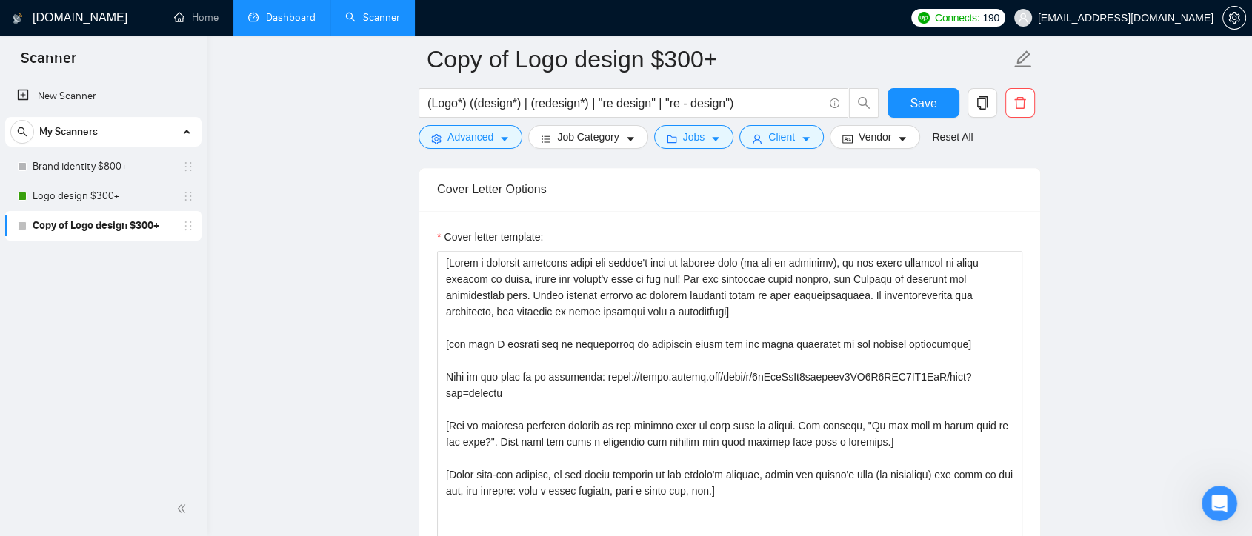
scroll to position [1651, 0]
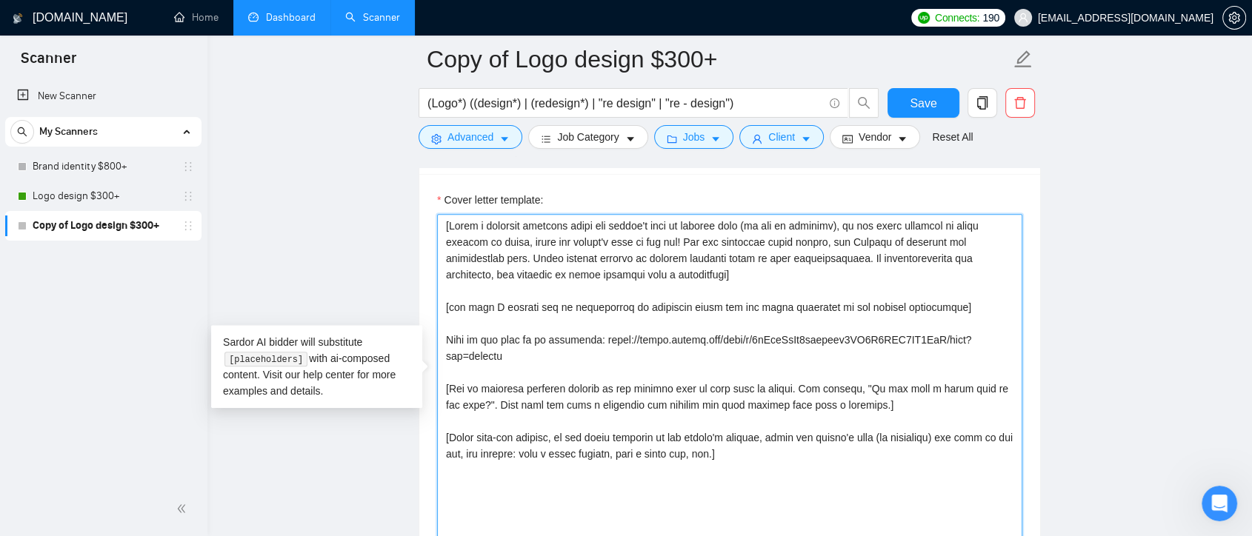
drag, startPoint x: 945, startPoint y: 313, endPoint x: 436, endPoint y: 307, distance: 508.3
click at [437, 307] on textarea "Cover letter template:" at bounding box center [729, 380] width 585 height 333
click at [800, 284] on textarea "Cover letter template:" at bounding box center [729, 380] width 585 height 333
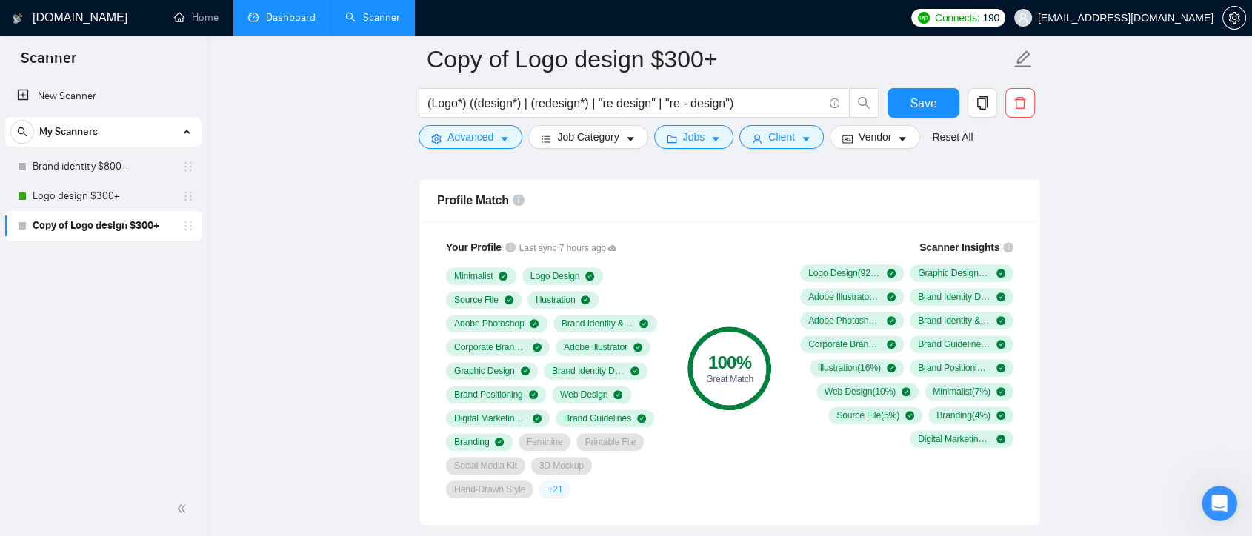
scroll to position [968, 0]
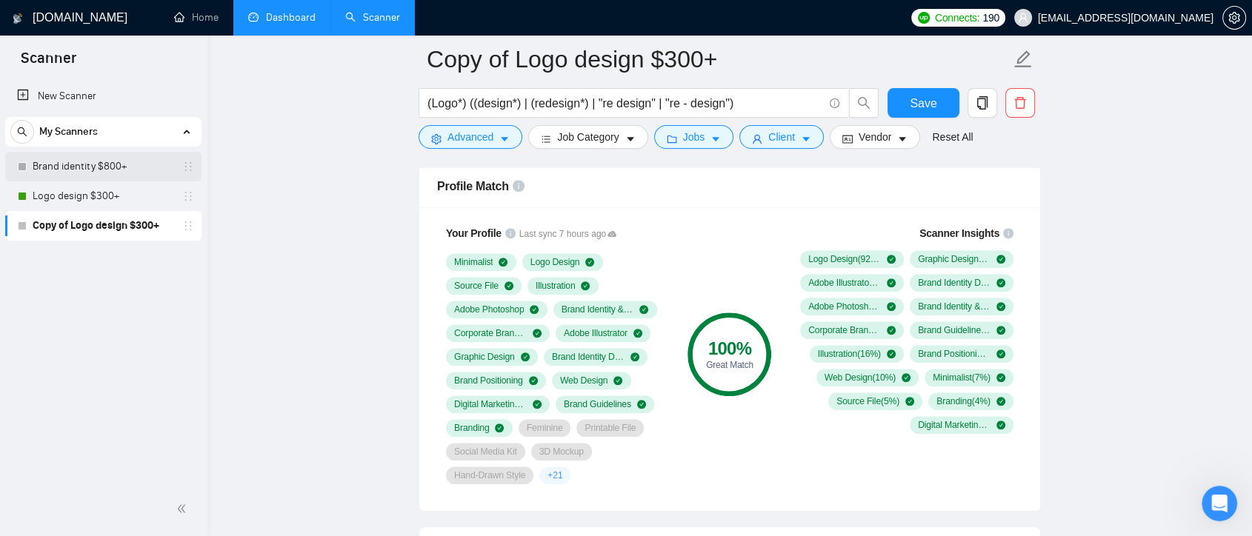
click at [107, 157] on link "Brand identity $800+" at bounding box center [103, 167] width 141 height 30
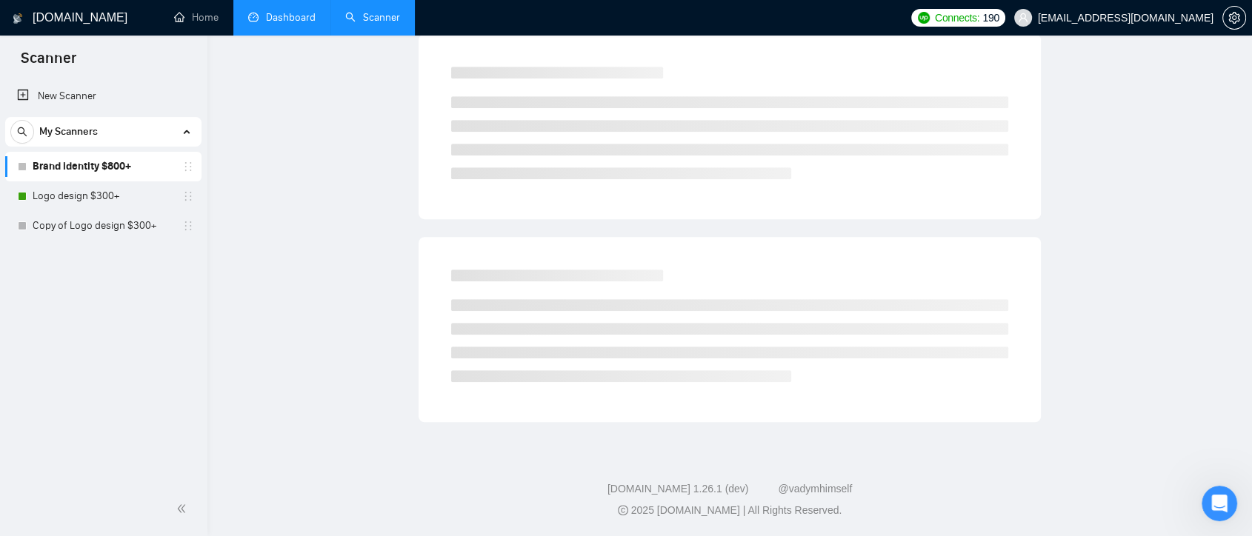
scroll to position [4, 0]
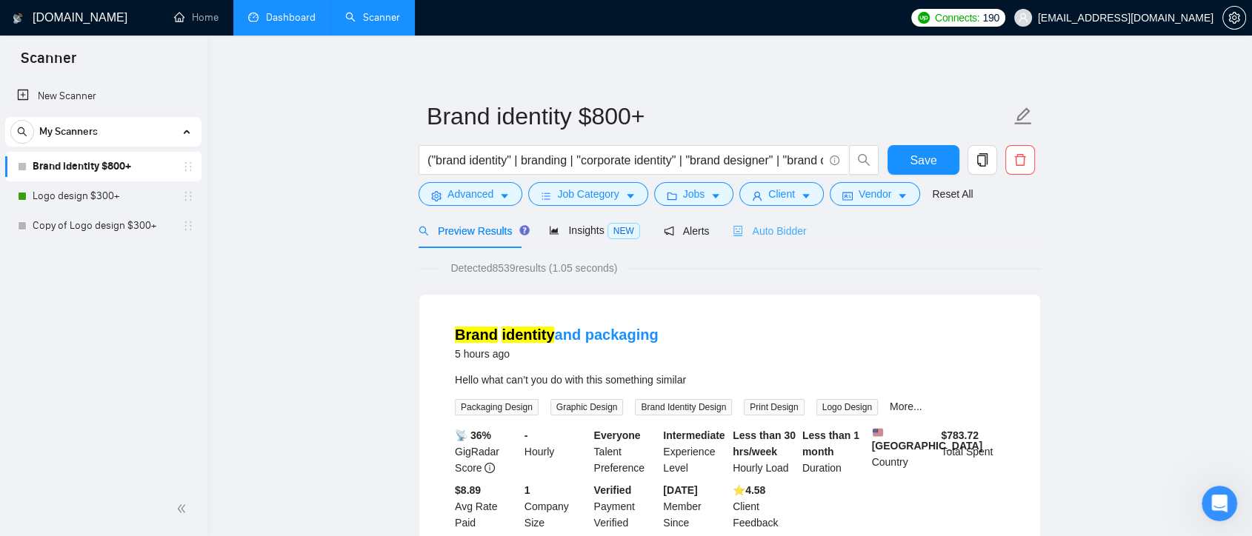
click at [771, 243] on div "Auto Bidder" at bounding box center [769, 230] width 73 height 35
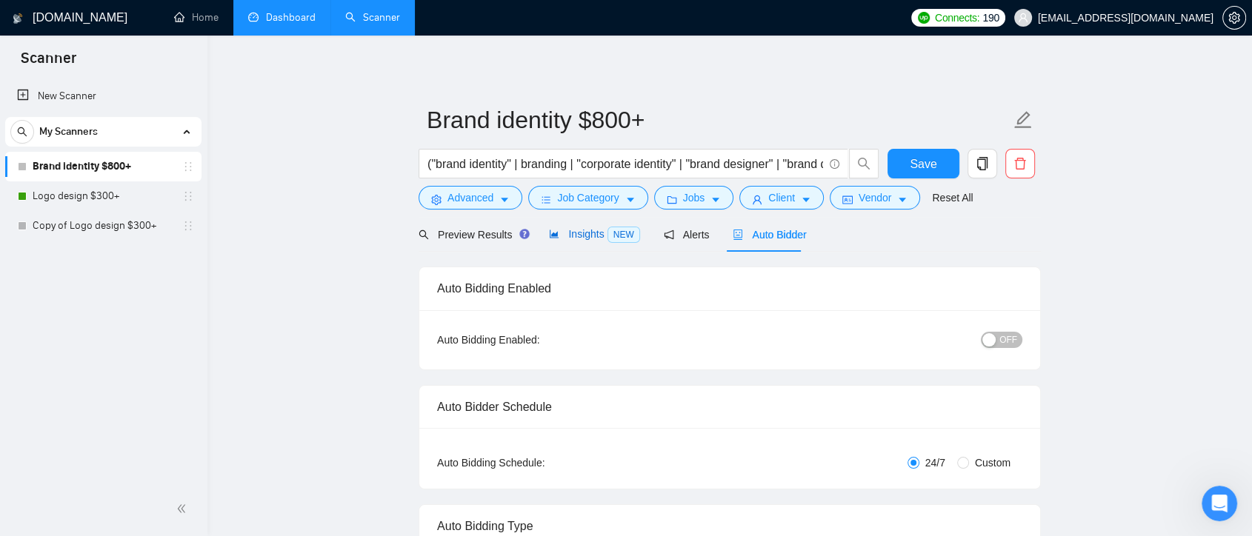
click at [565, 237] on span "Insights NEW" at bounding box center [594, 234] width 90 height 12
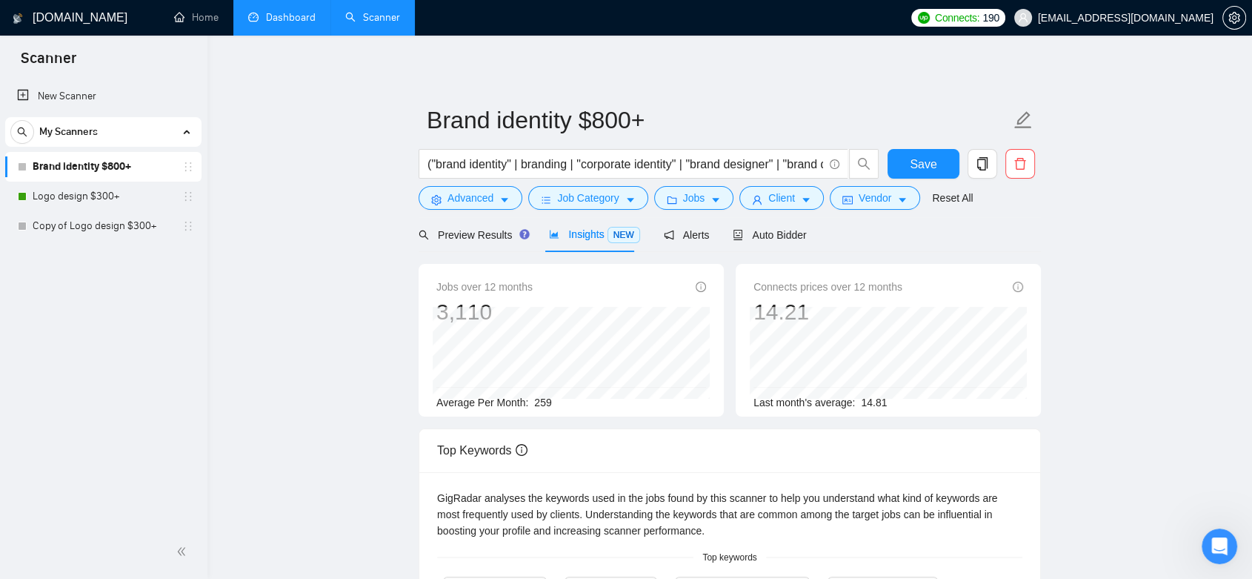
click at [301, 24] on link "Dashboard" at bounding box center [281, 17] width 67 height 13
